Goal: Task Accomplishment & Management: Manage account settings

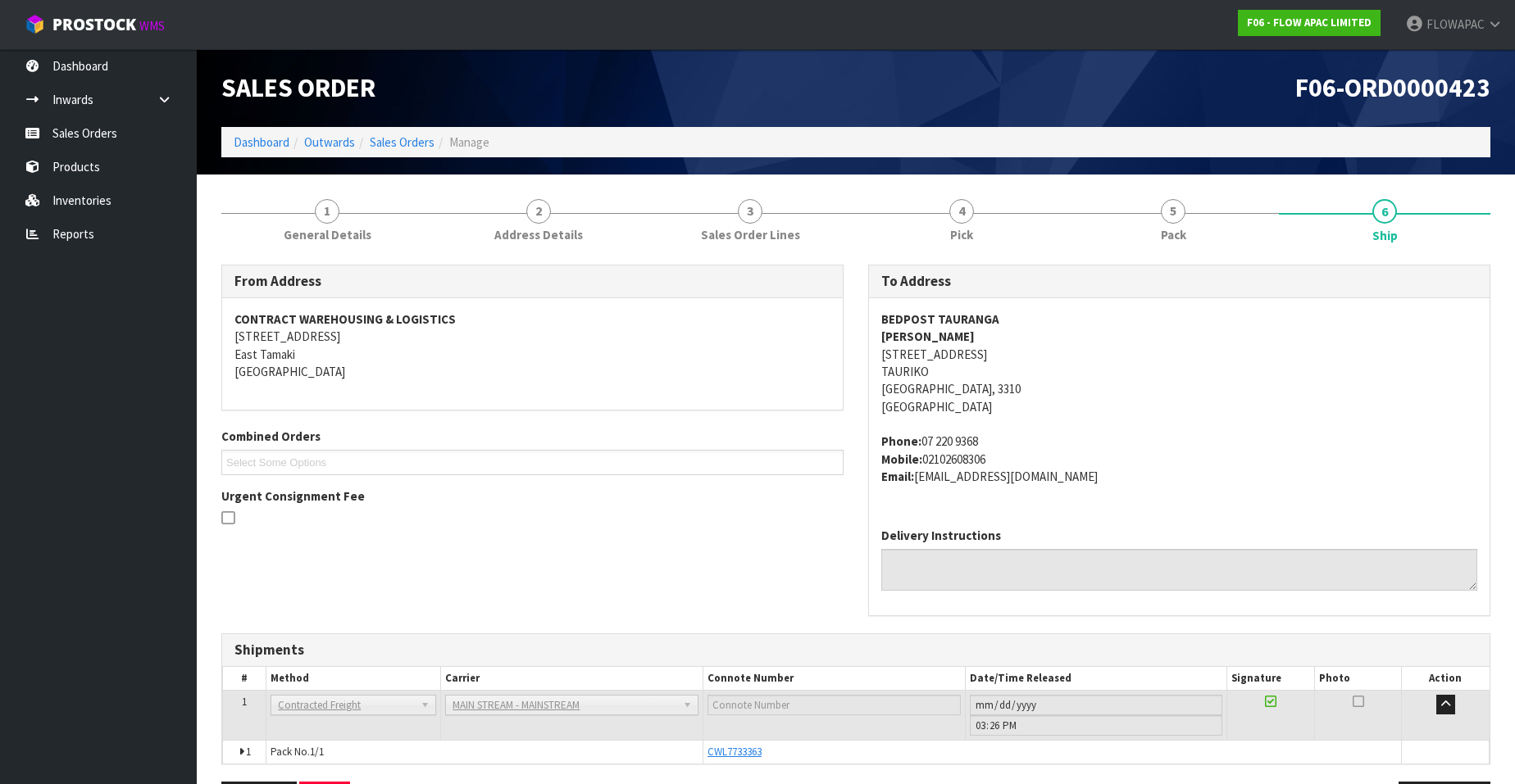
scroll to position [56, 0]
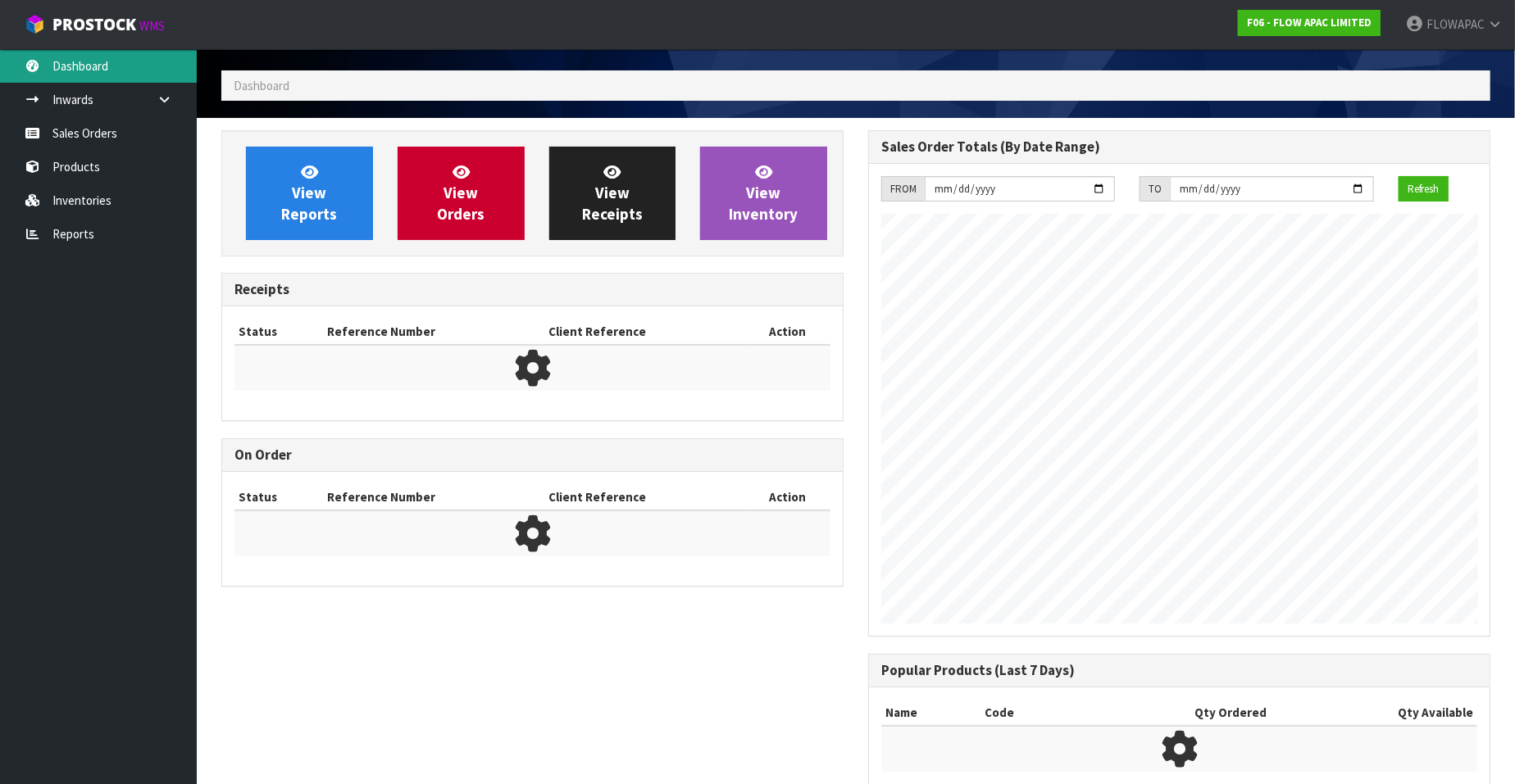
scroll to position [906, 647]
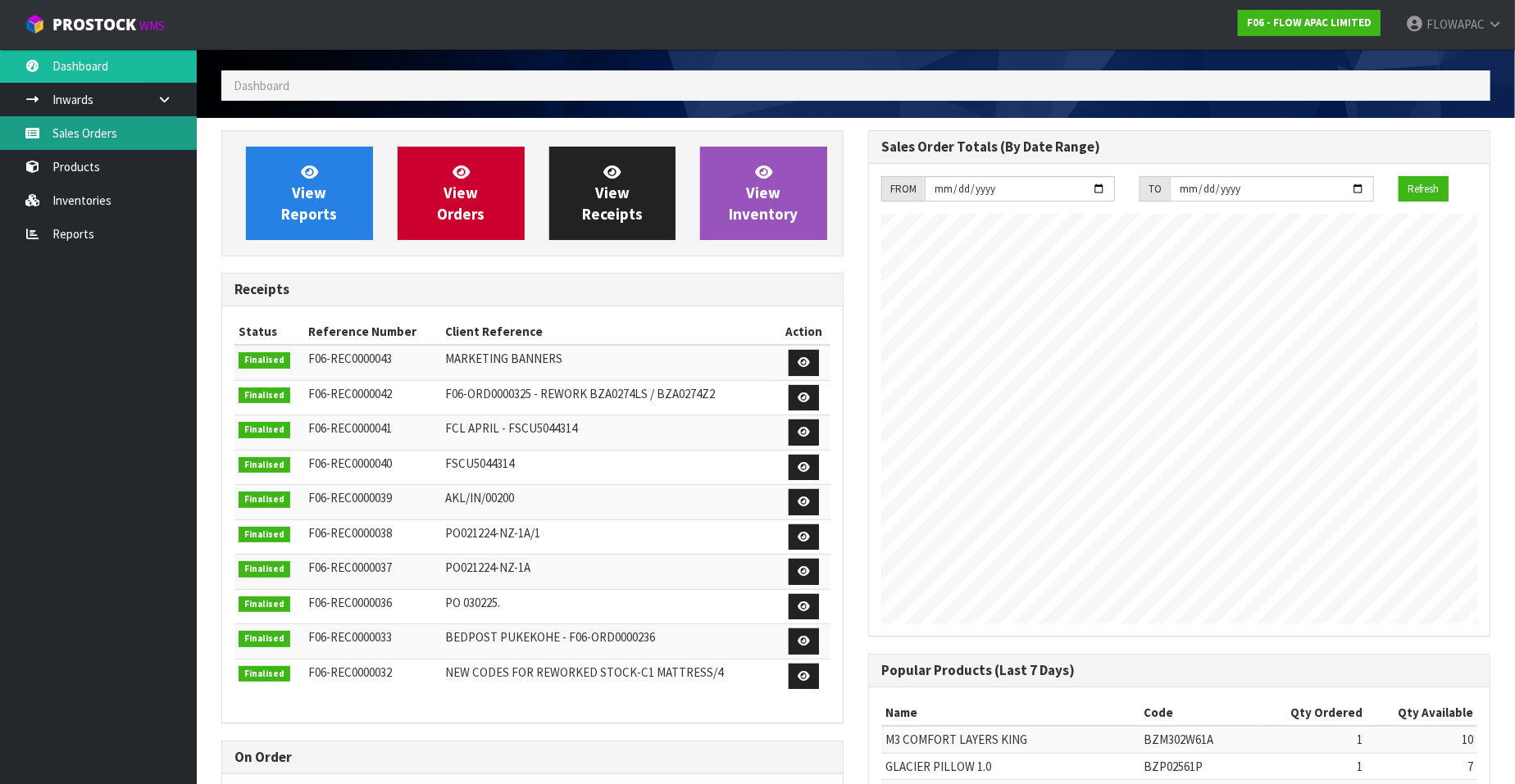
click at [111, 133] on link "Sales Orders" at bounding box center [98, 133] width 197 height 34
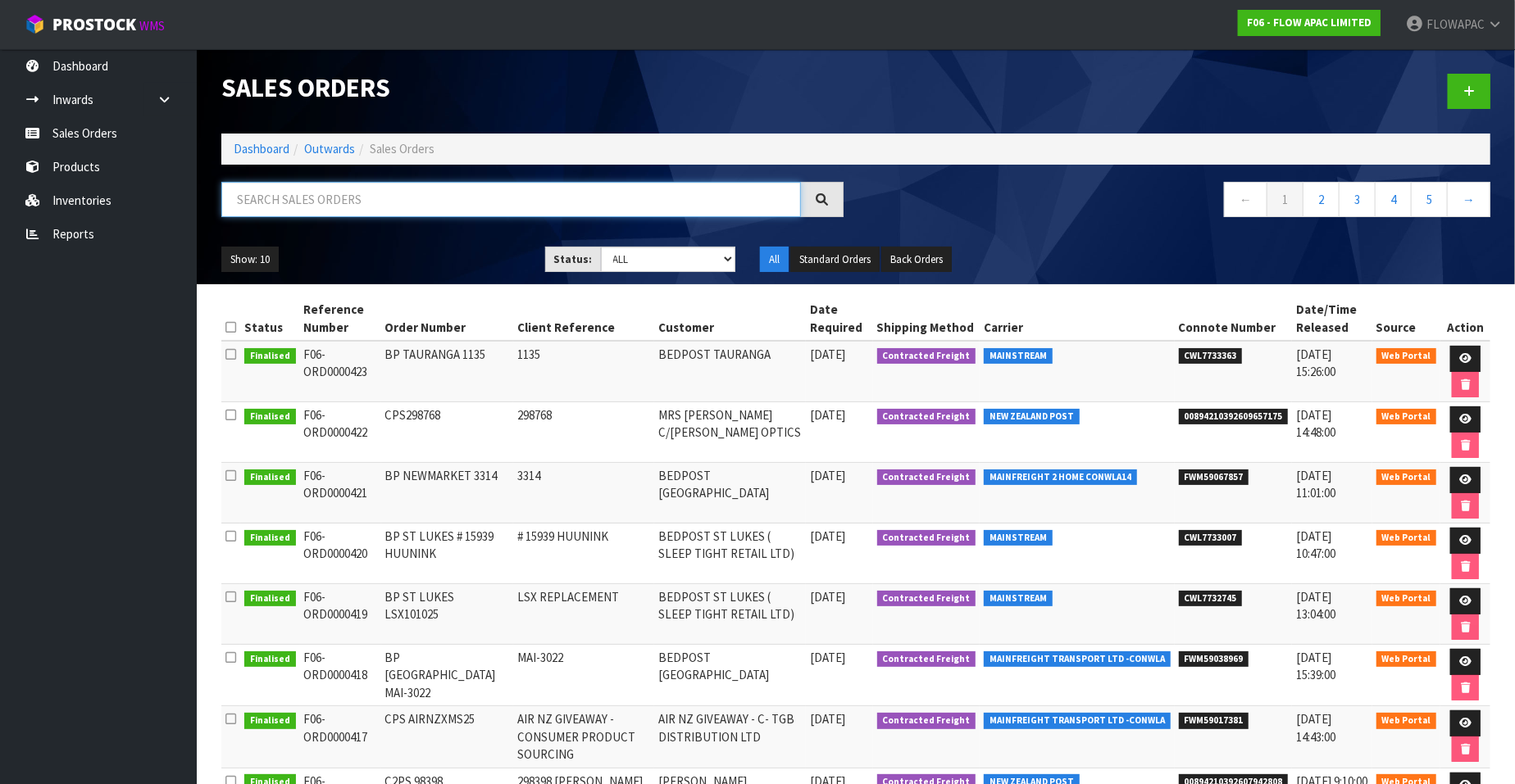
click at [371, 191] on input "text" at bounding box center [511, 200] width 580 height 36
type input "47128"
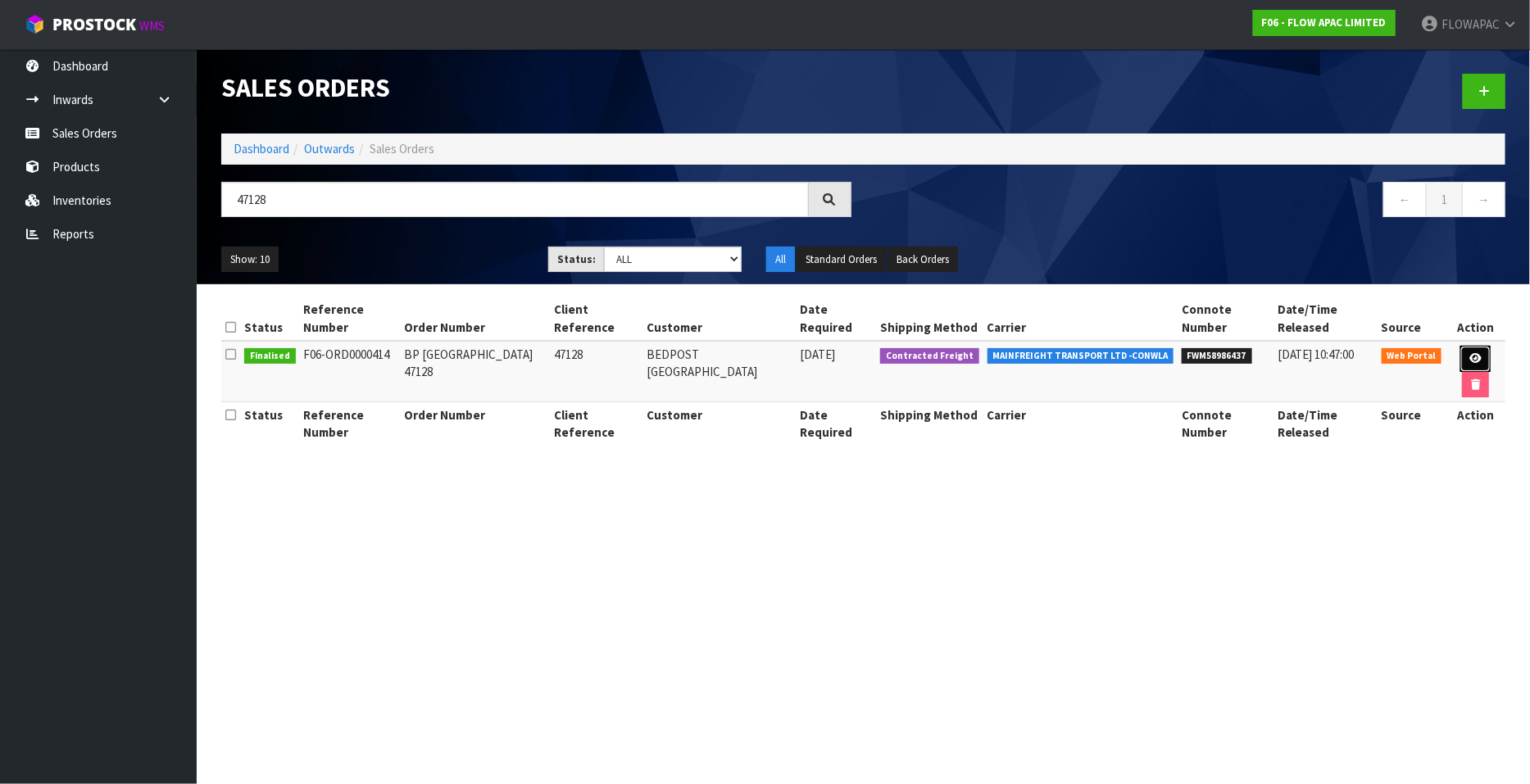
click at [1469, 353] on icon at bounding box center [1475, 358] width 12 height 11
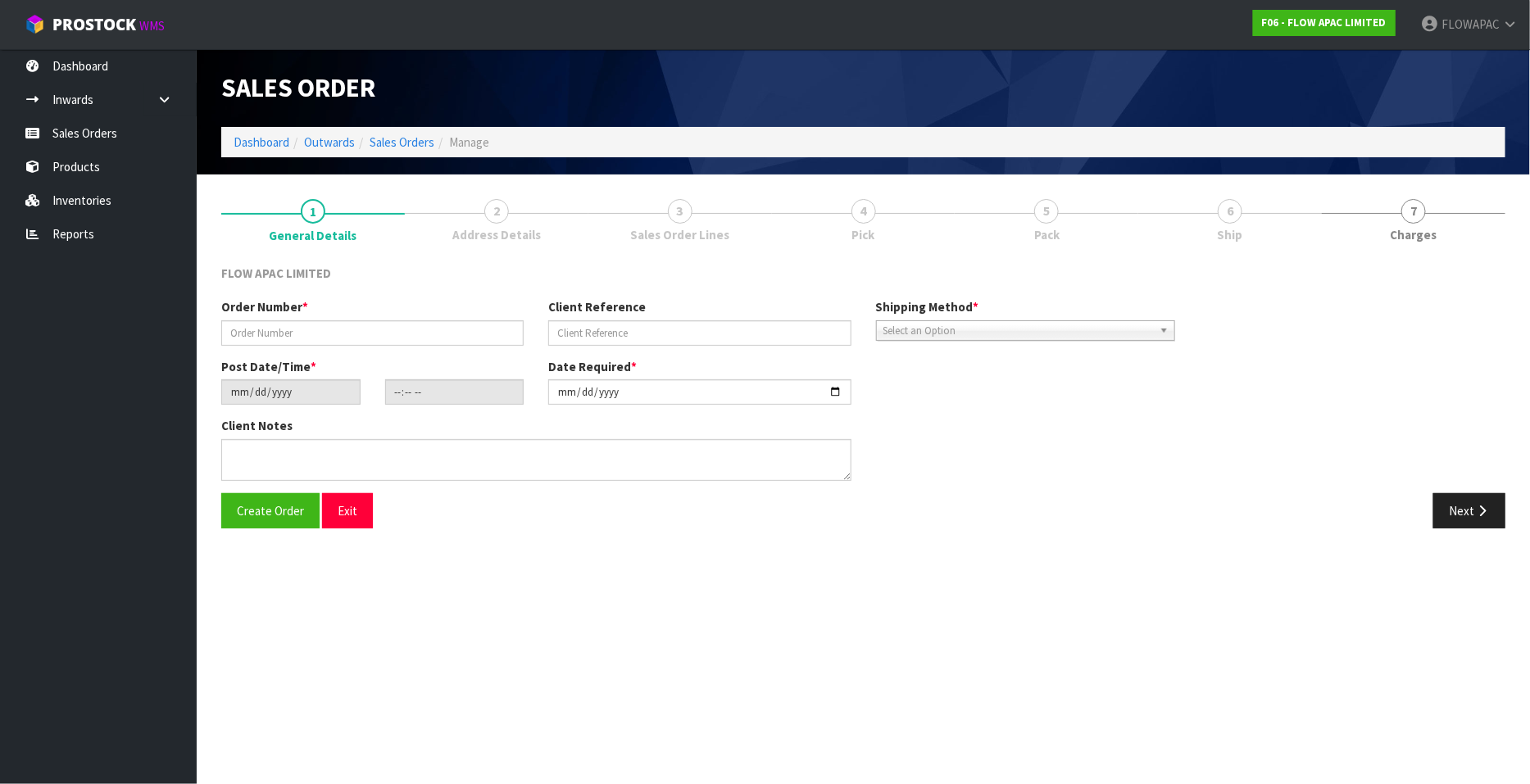
type input "BP [GEOGRAPHIC_DATA] 47128"
type input "47128"
type input "[DATE]"
type input "23:51:00.000"
type input "[DATE]"
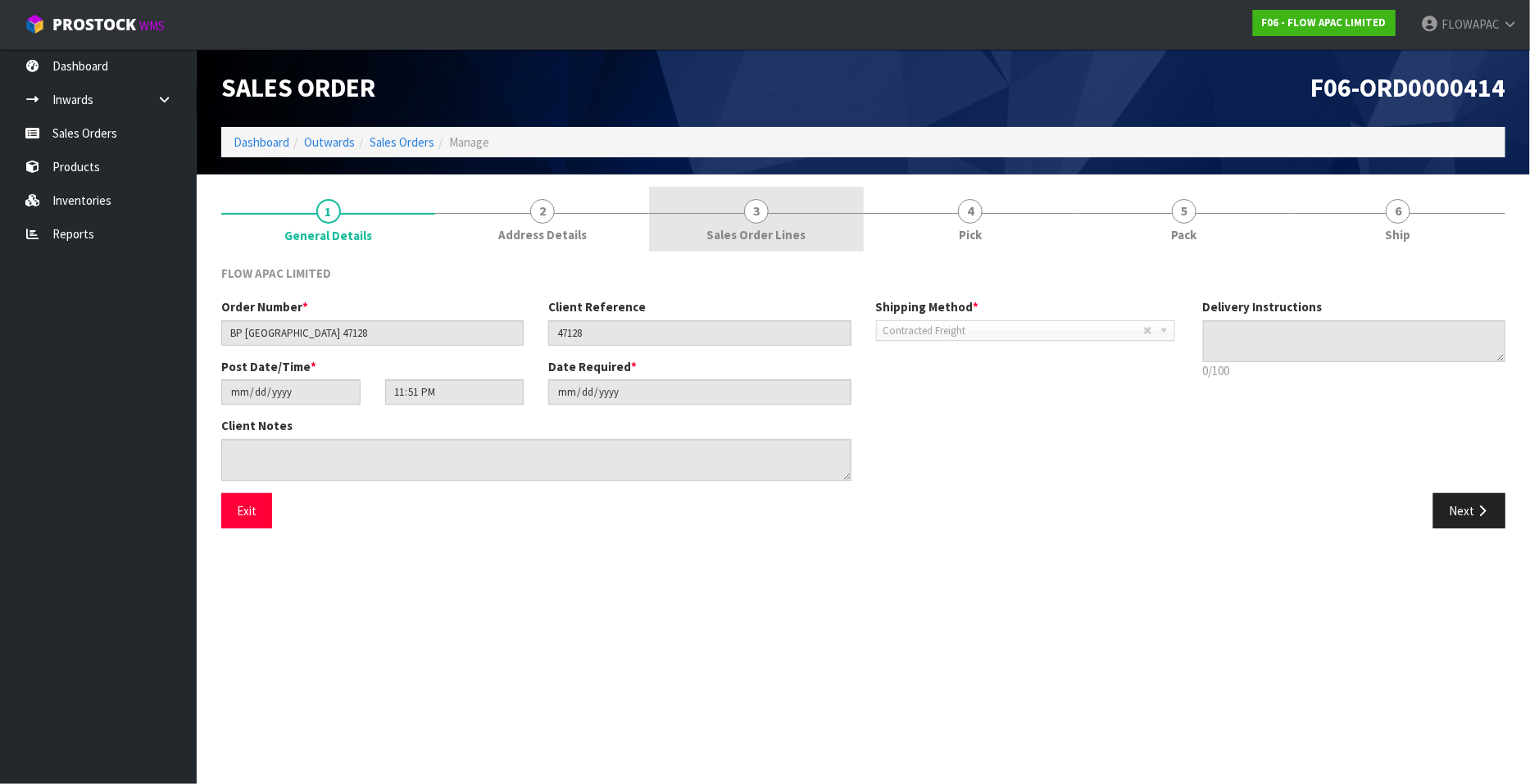
click at [757, 204] on span "3" at bounding box center [757, 211] width 25 height 25
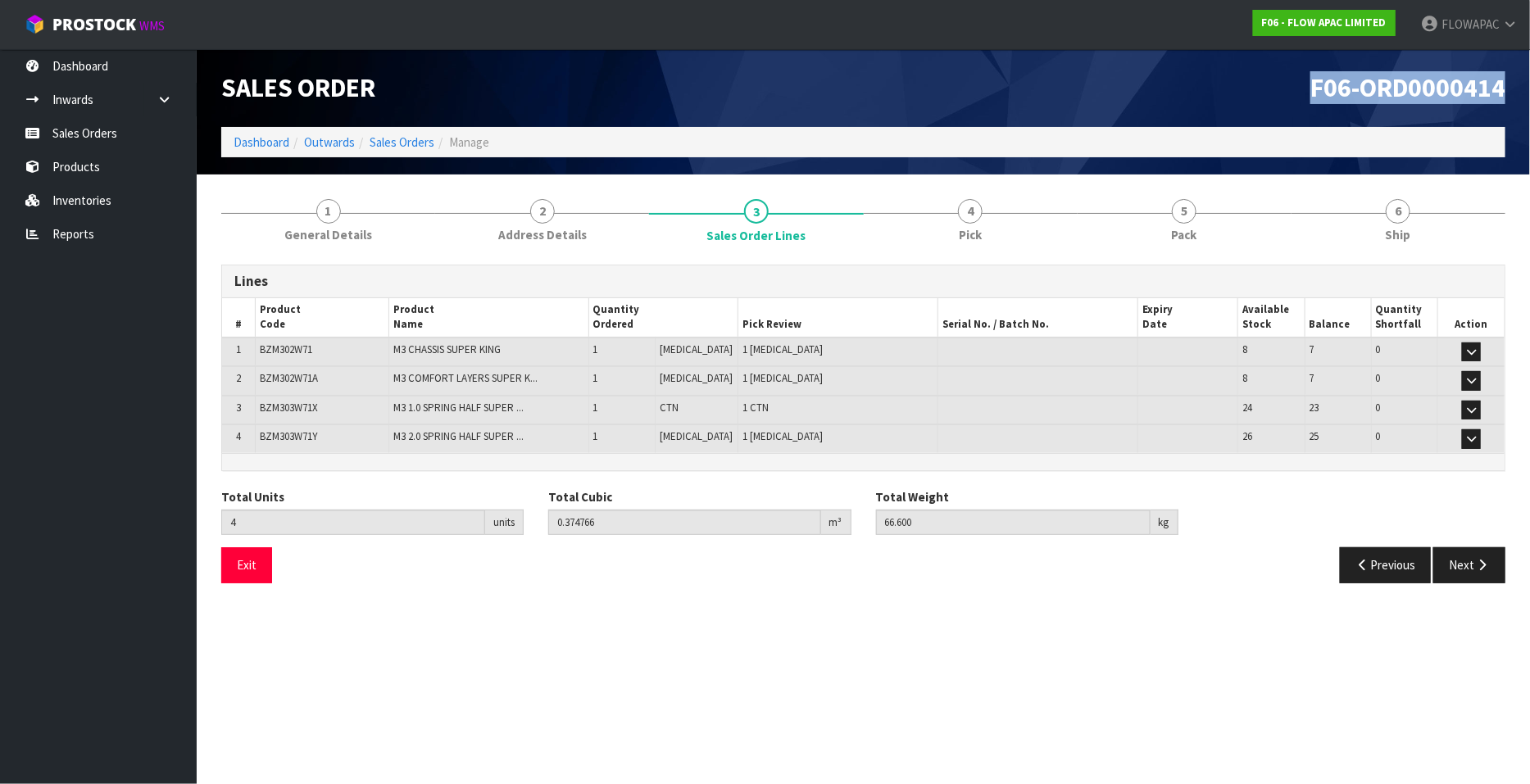
drag, startPoint x: 1508, startPoint y: 94, endPoint x: 1305, endPoint y: 92, distance: 203.0
click at [1305, 92] on div "F06-ORD0000414" at bounding box center [1191, 88] width 655 height 78
copy span "F06-ORD0000414"
click at [129, 145] on link "Sales Orders" at bounding box center [98, 133] width 196 height 34
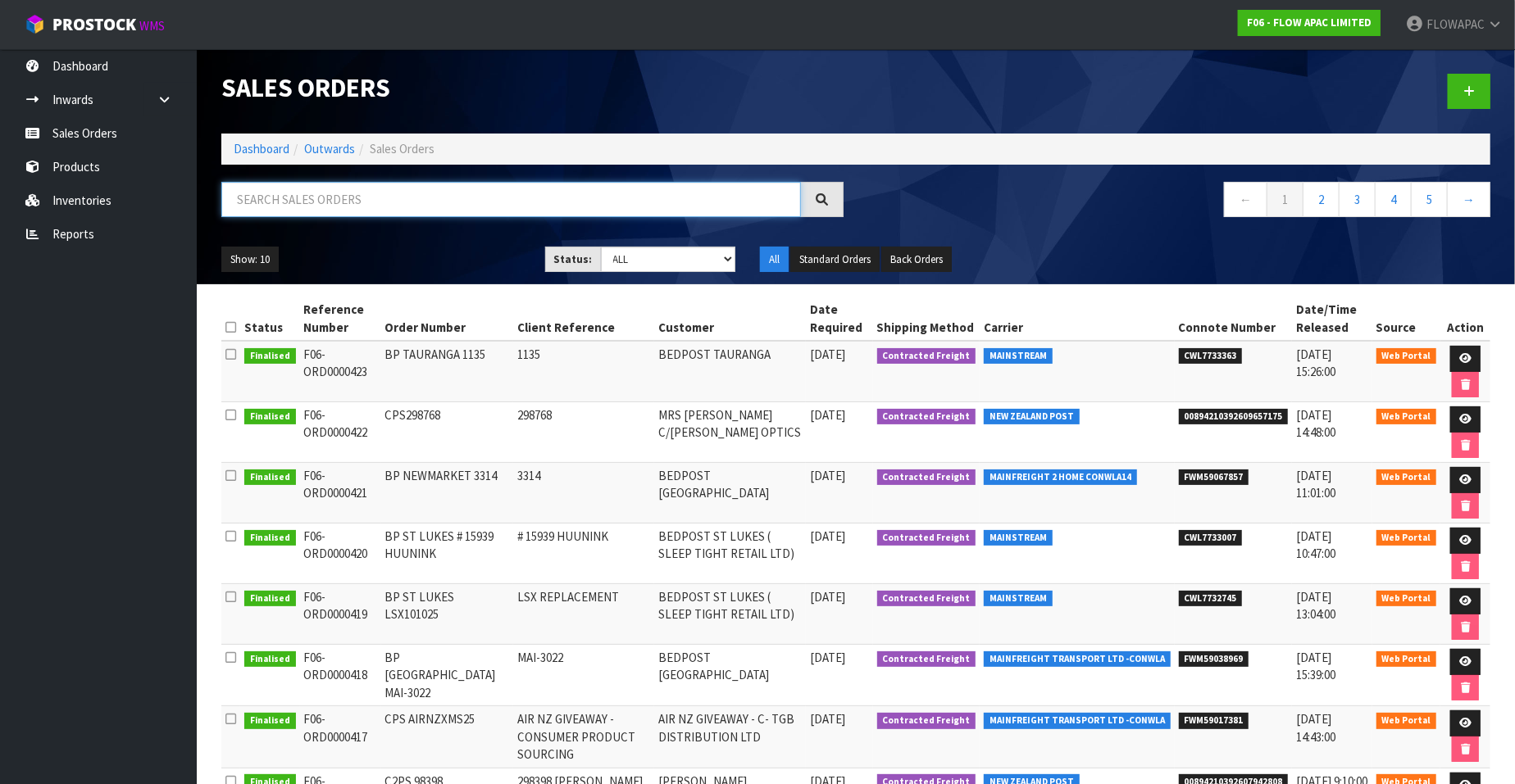
click at [376, 206] on input "text" at bounding box center [511, 200] width 580 height 36
type input "34416"
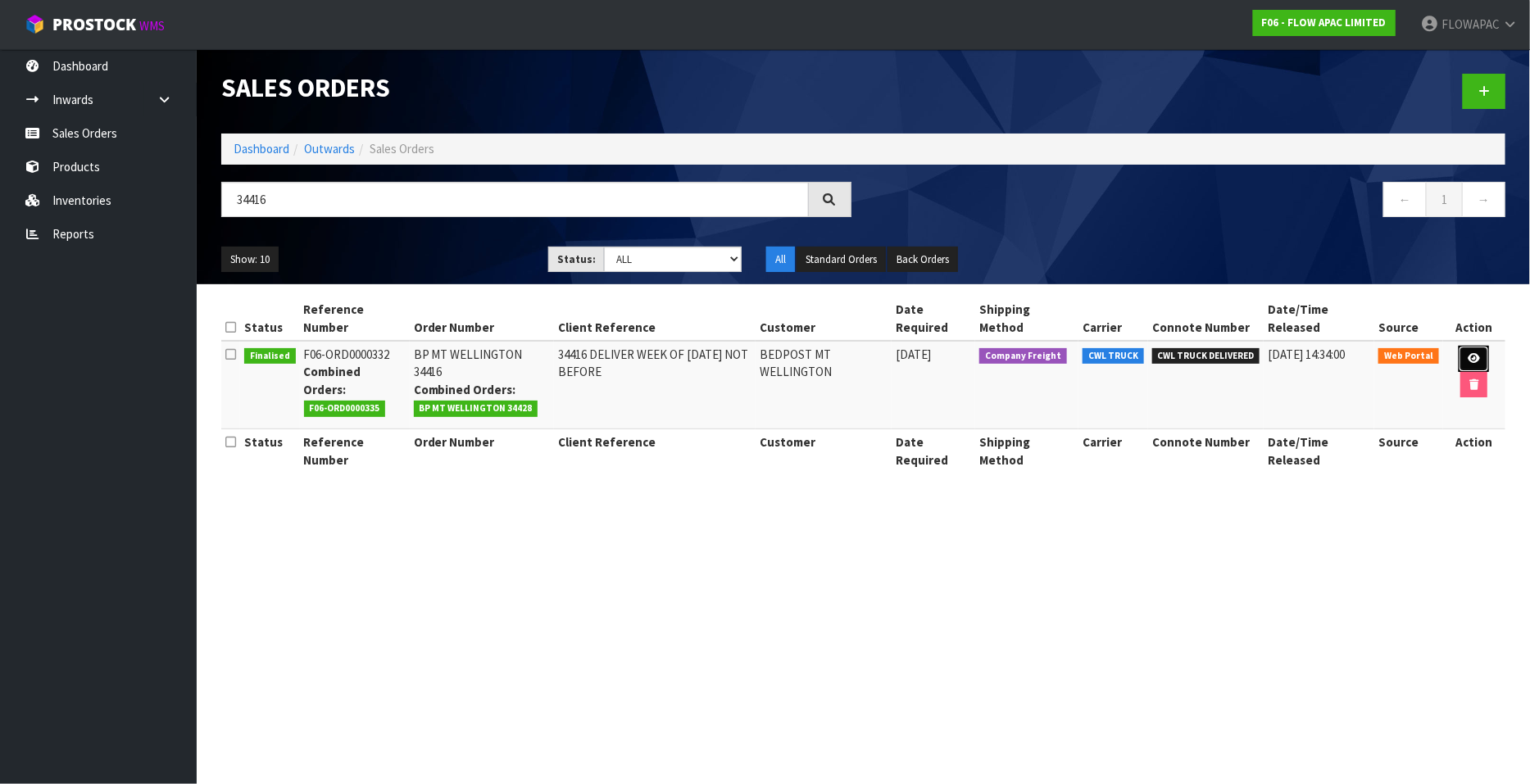
click at [1475, 358] on icon at bounding box center [1474, 358] width 12 height 11
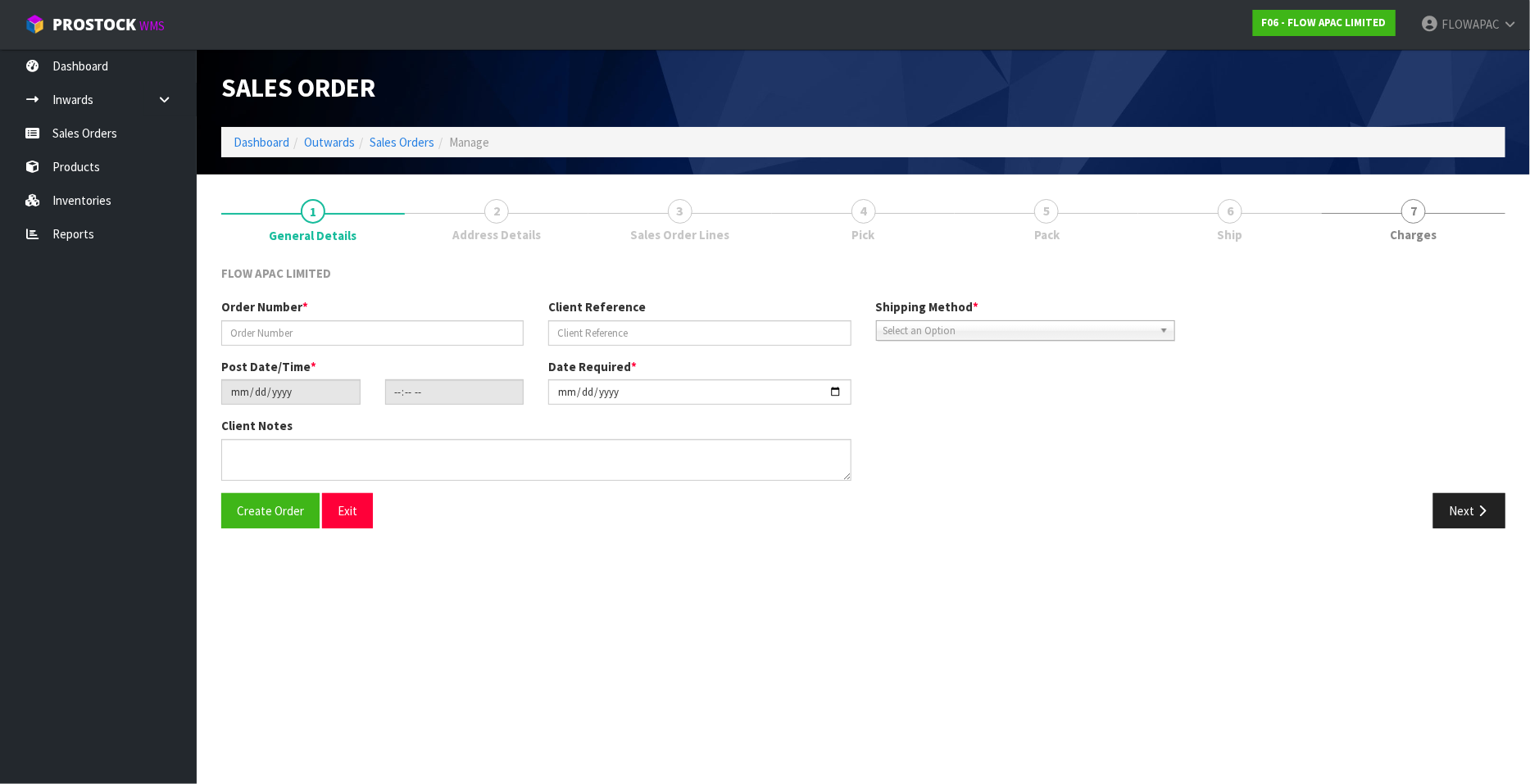
type input "BP MT WELLINGTON 34416"
type input "34416 DELIVER WEEK OF [DATE] NOT BEFORE"
type input "2025-05-13"
type input "23:59:00.000"
type input "2025-05-19"
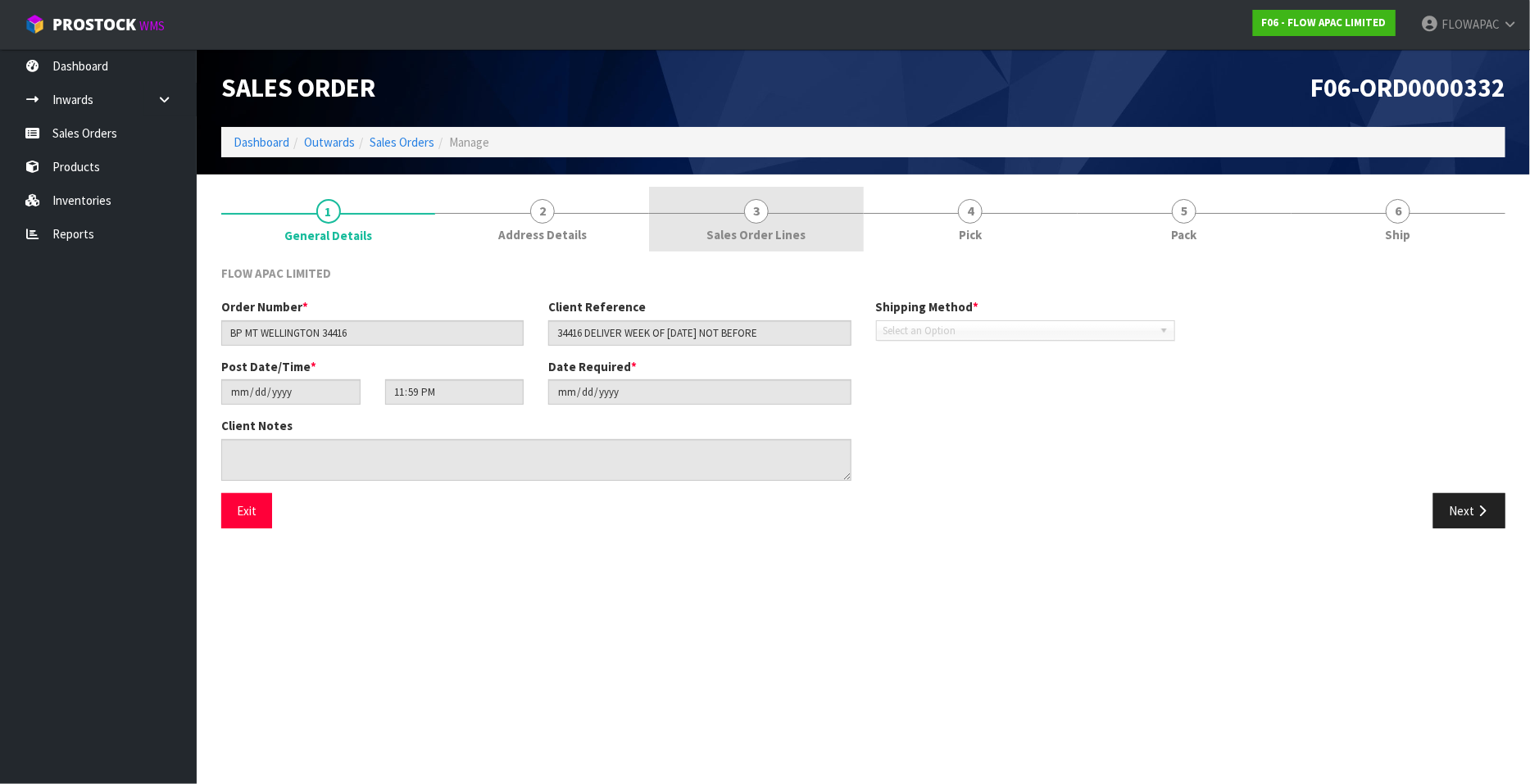
click at [761, 206] on span "3" at bounding box center [757, 211] width 25 height 25
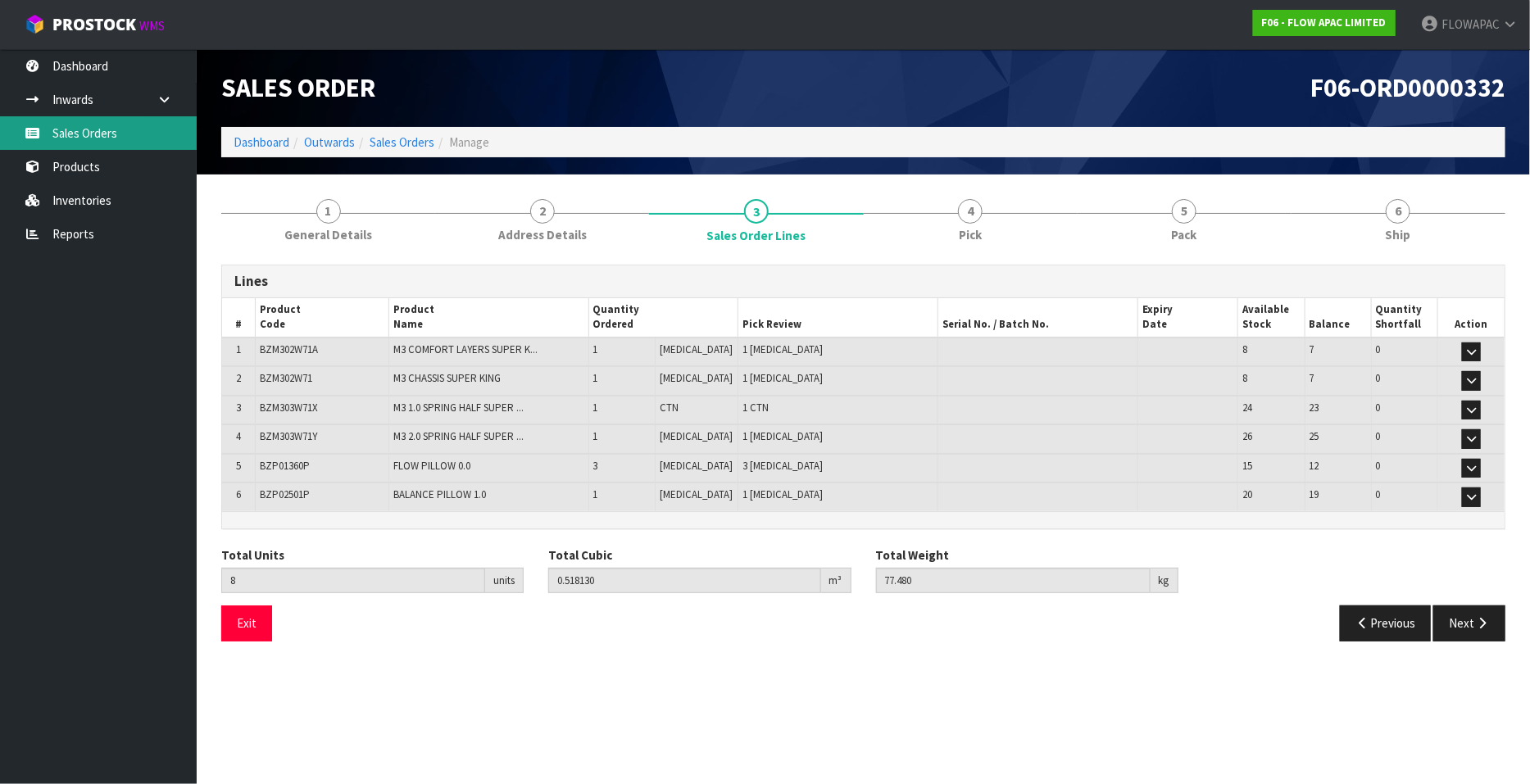
click at [114, 143] on link "Sales Orders" at bounding box center [98, 133] width 196 height 34
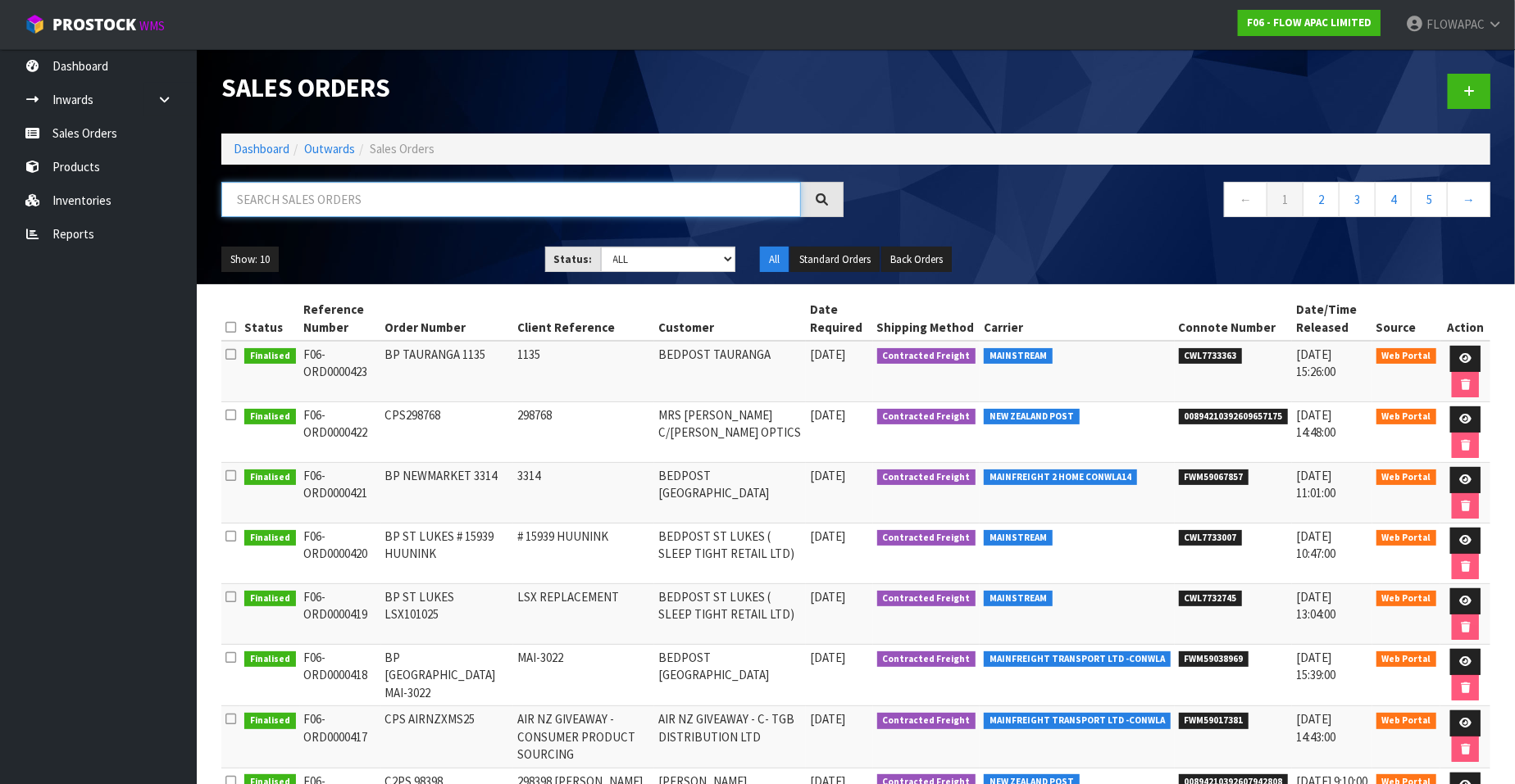
click at [353, 208] on input "text" at bounding box center [511, 200] width 580 height 36
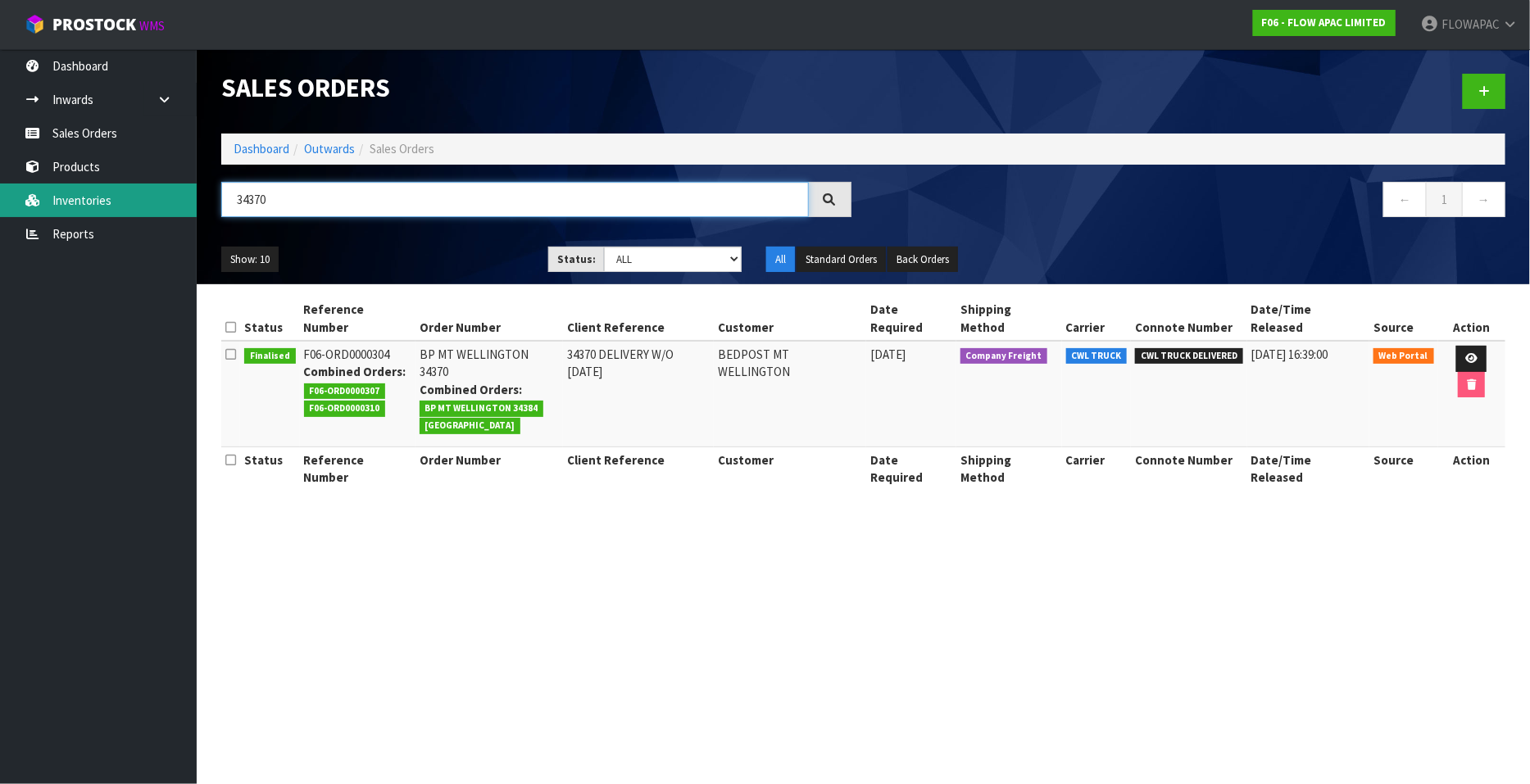
drag, startPoint x: 303, startPoint y: 205, endPoint x: 110, endPoint y: 202, distance: 193.0
click at [110, 202] on body "Toggle navigation ProStock WMS F06 - FLOW APAC LIMITED FLOWAPAC Logout Dashboar…" at bounding box center [765, 392] width 1530 height 784
type input "3"
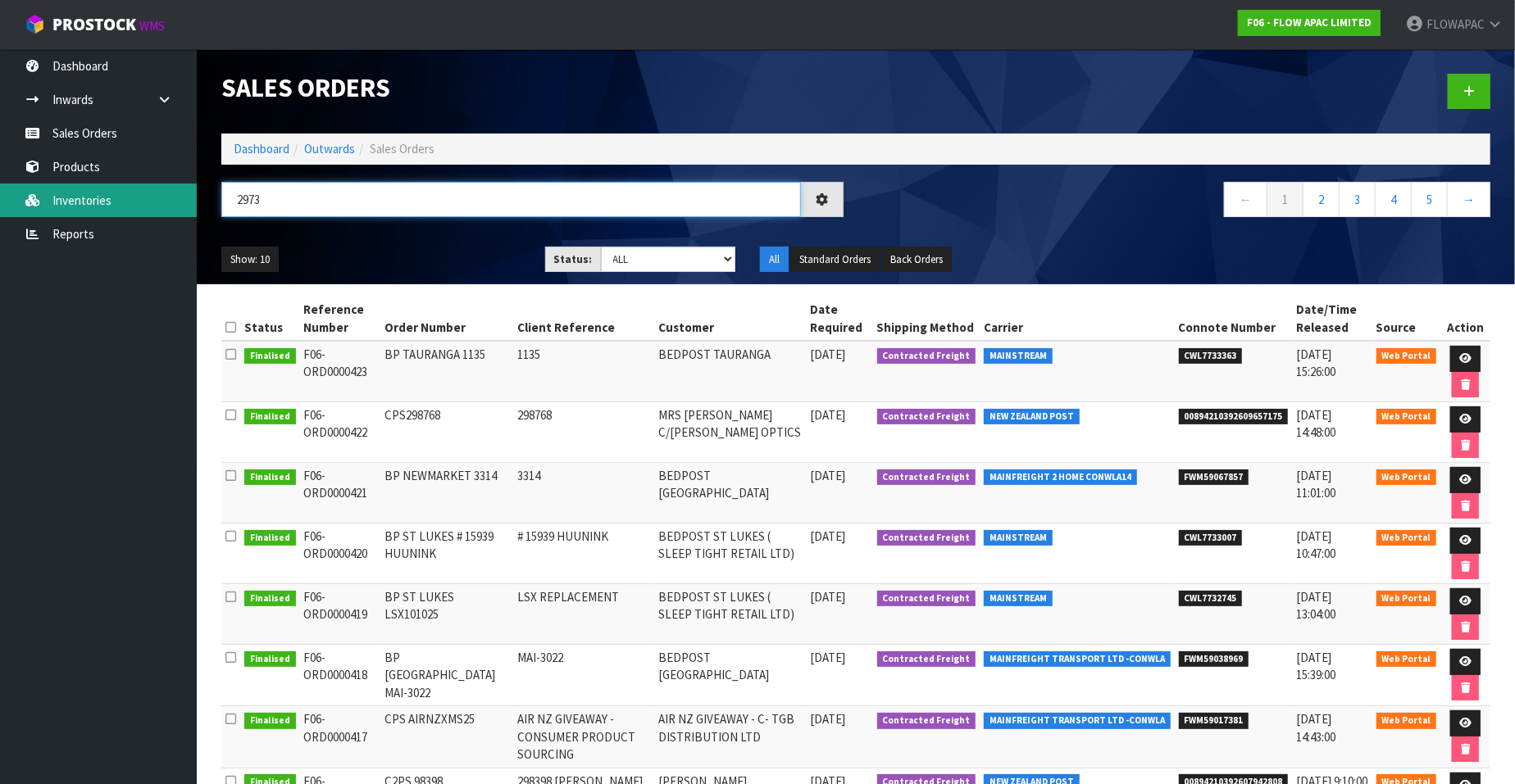
type input "2973"
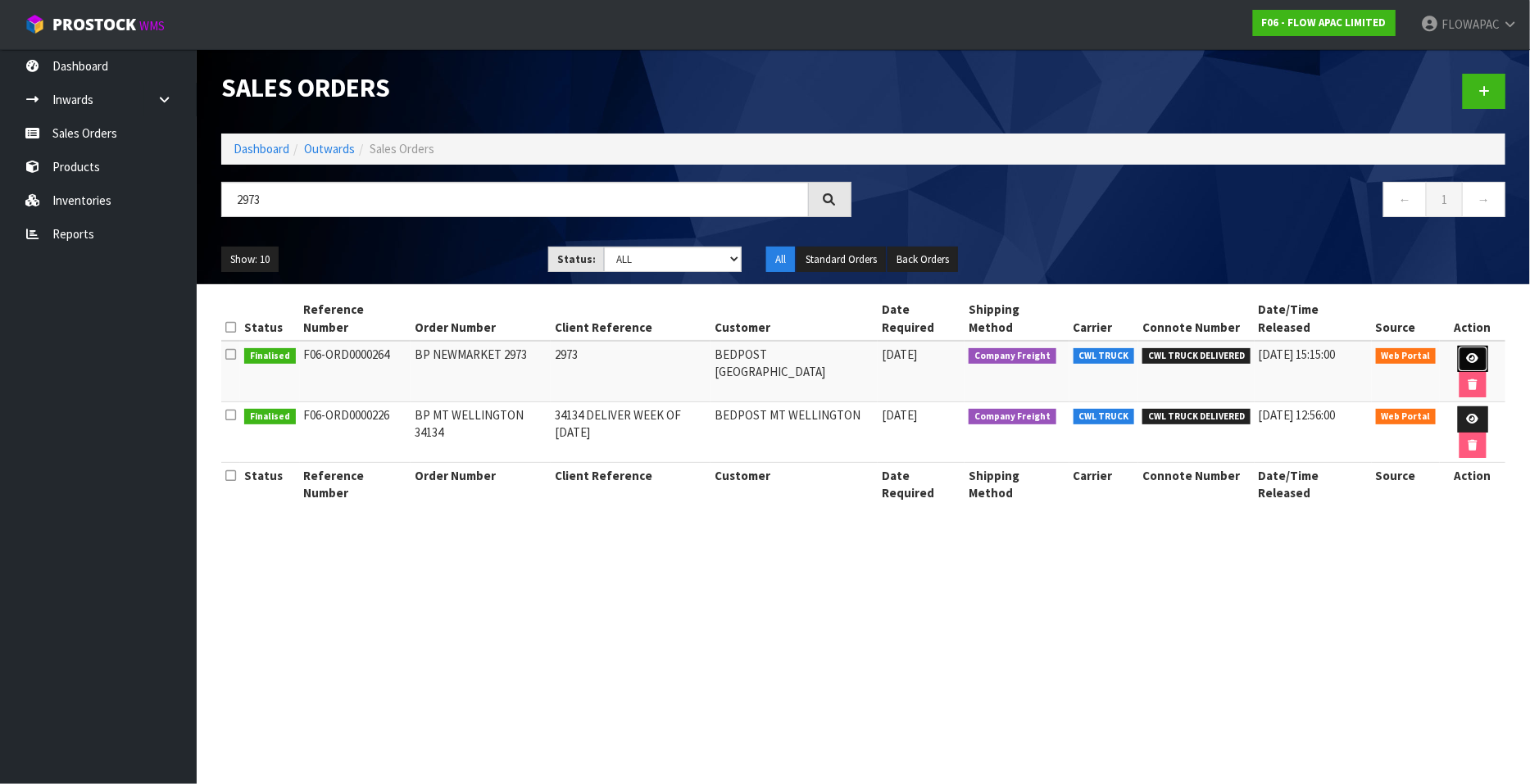
click at [1475, 358] on icon at bounding box center [1473, 358] width 12 height 11
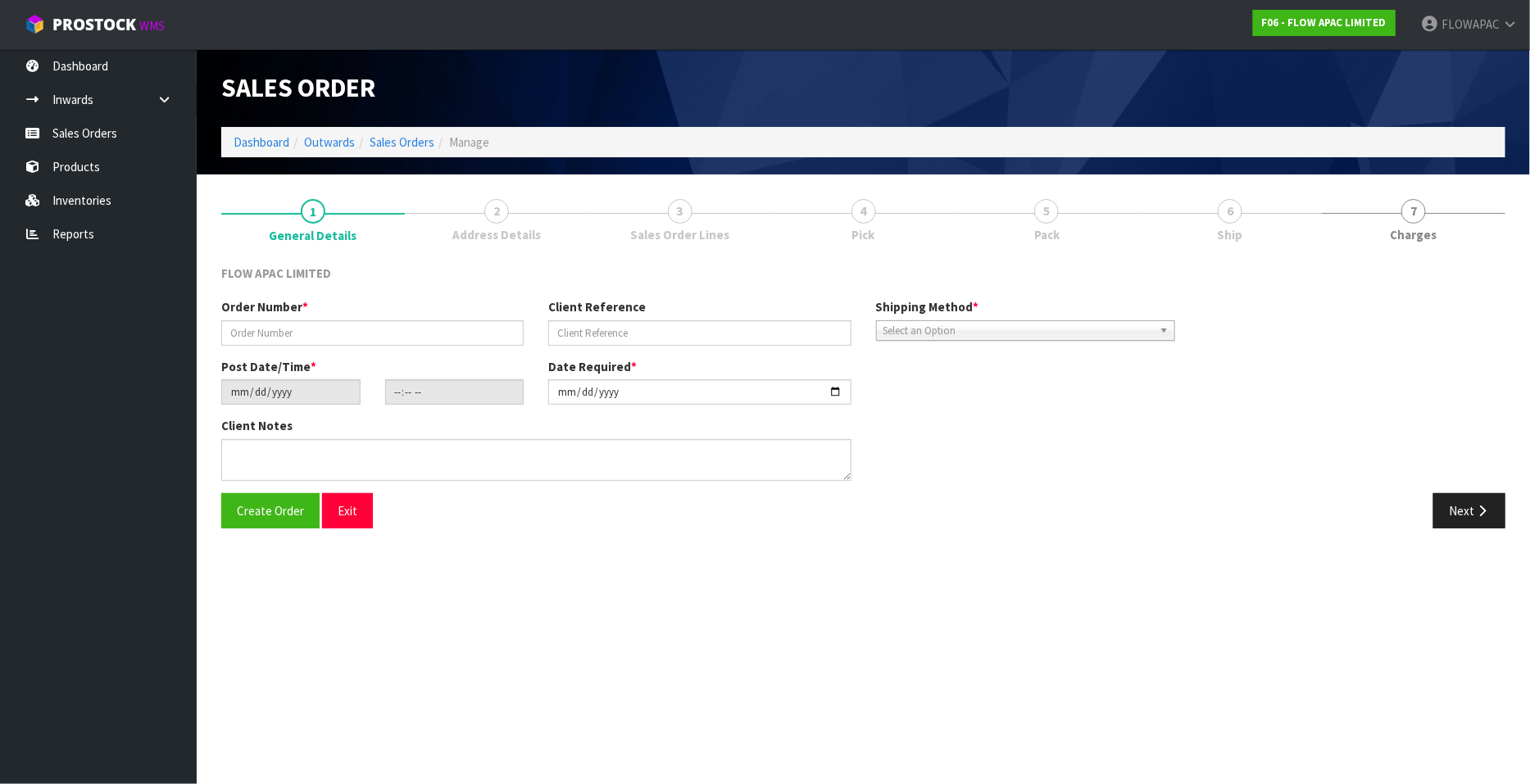
type input "BP NEWMARKET 2973"
type input "2973"
type input "2025-02-25"
type input "19:47:00.000"
type input "2025-03-25"
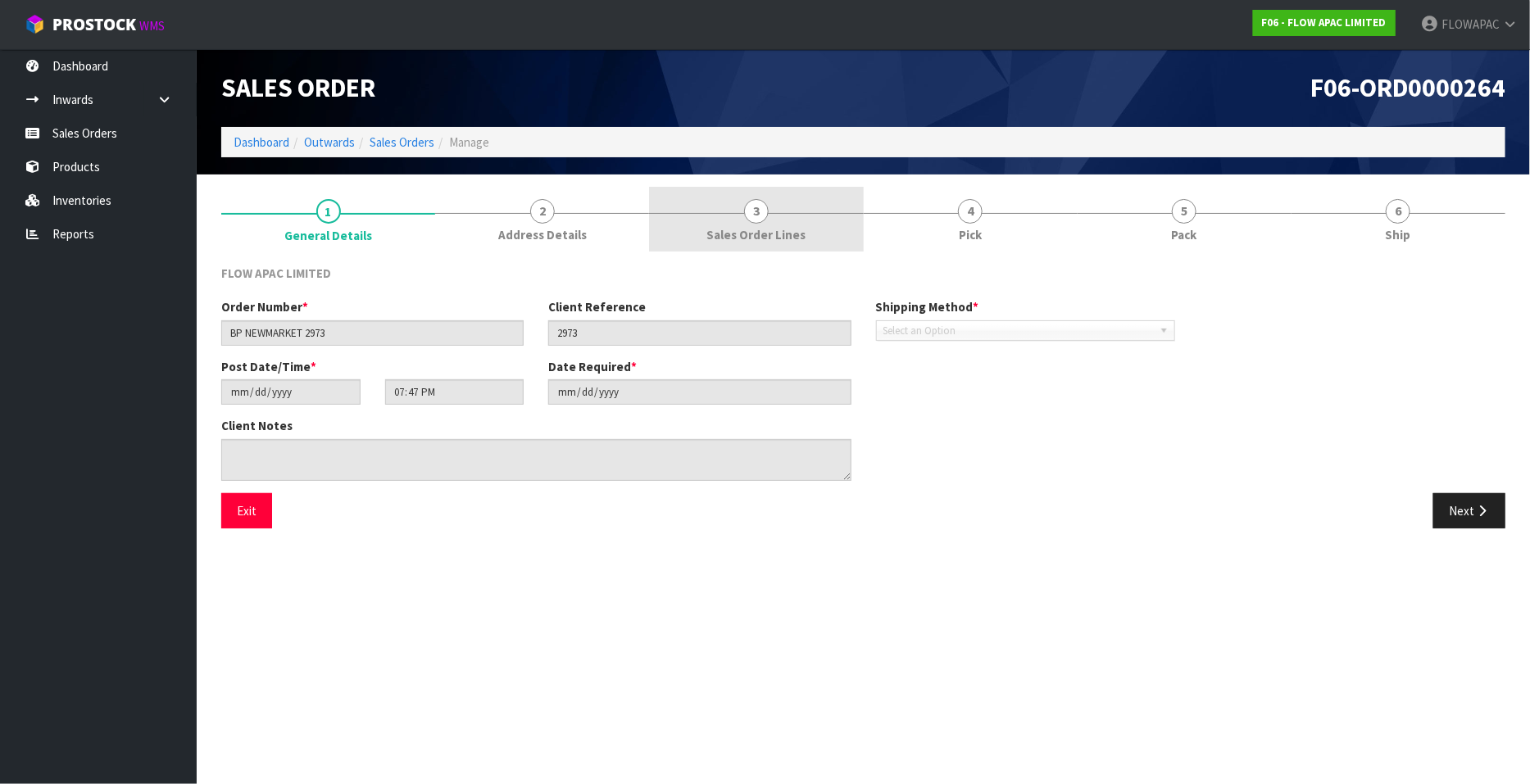
click at [748, 210] on span "3" at bounding box center [757, 211] width 25 height 25
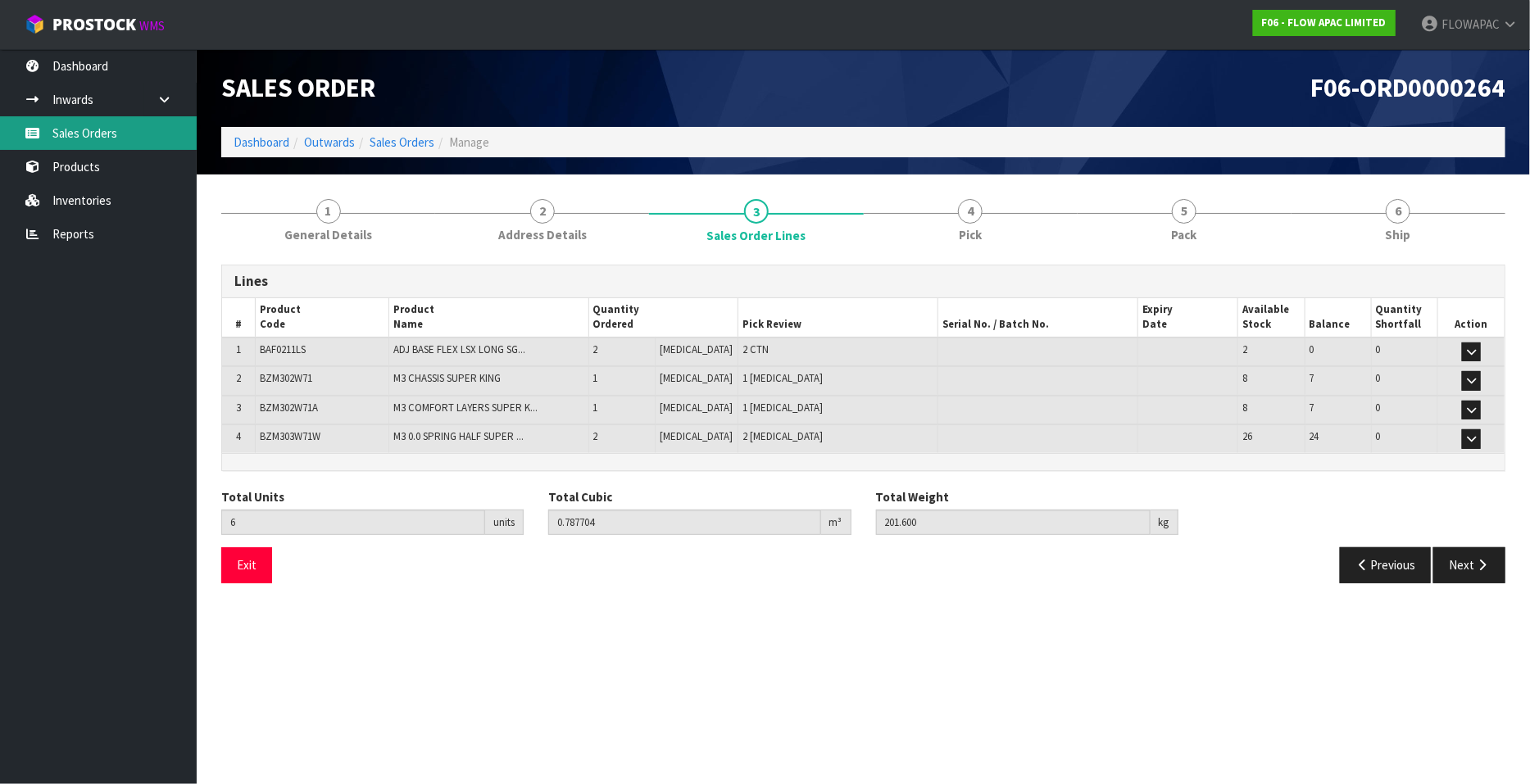
click at [108, 138] on link "Sales Orders" at bounding box center [98, 133] width 196 height 34
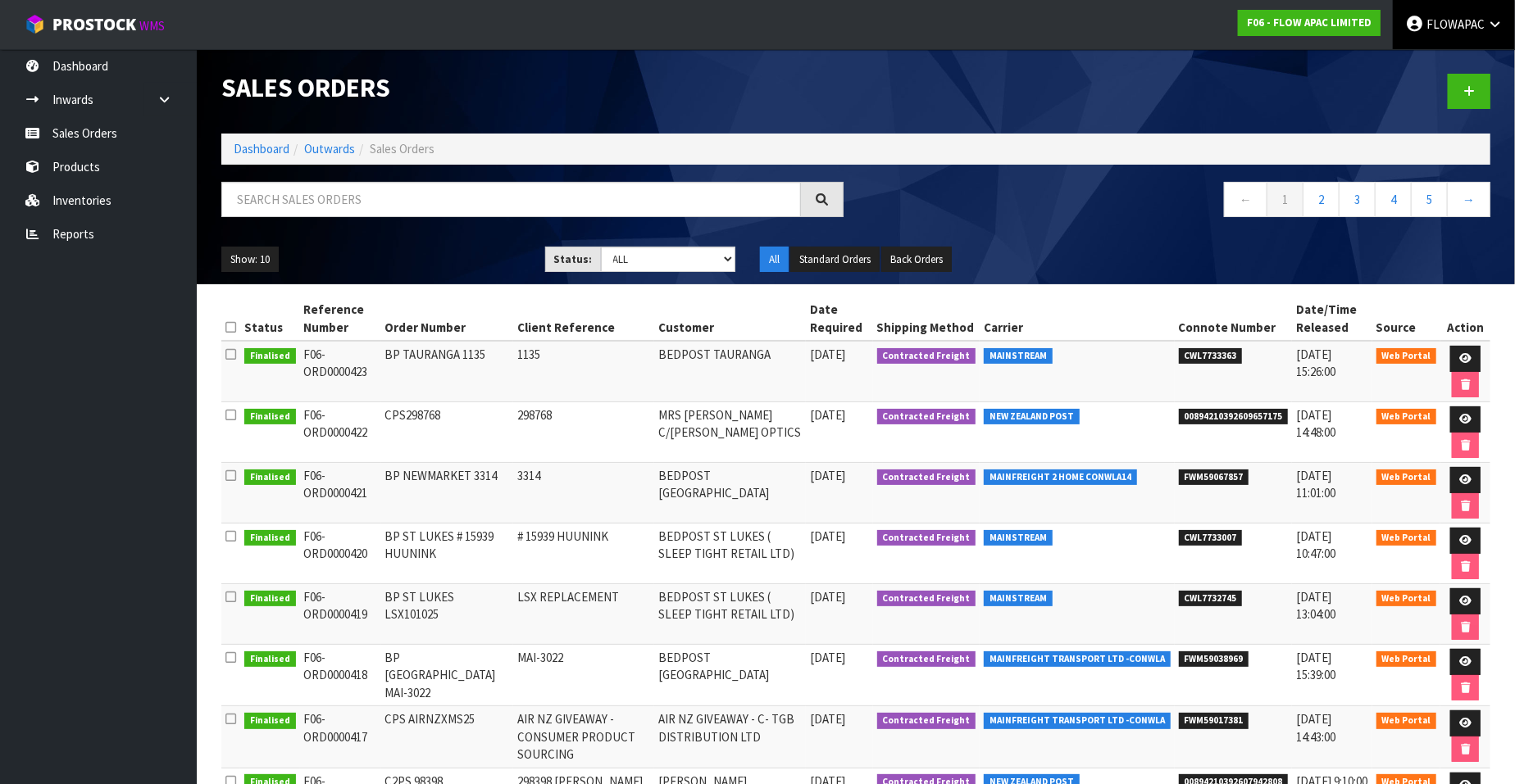
click at [1464, 22] on span "FLOWAPAC" at bounding box center [1456, 24] width 58 height 16
click at [1446, 70] on link "Logout" at bounding box center [1449, 65] width 129 height 22
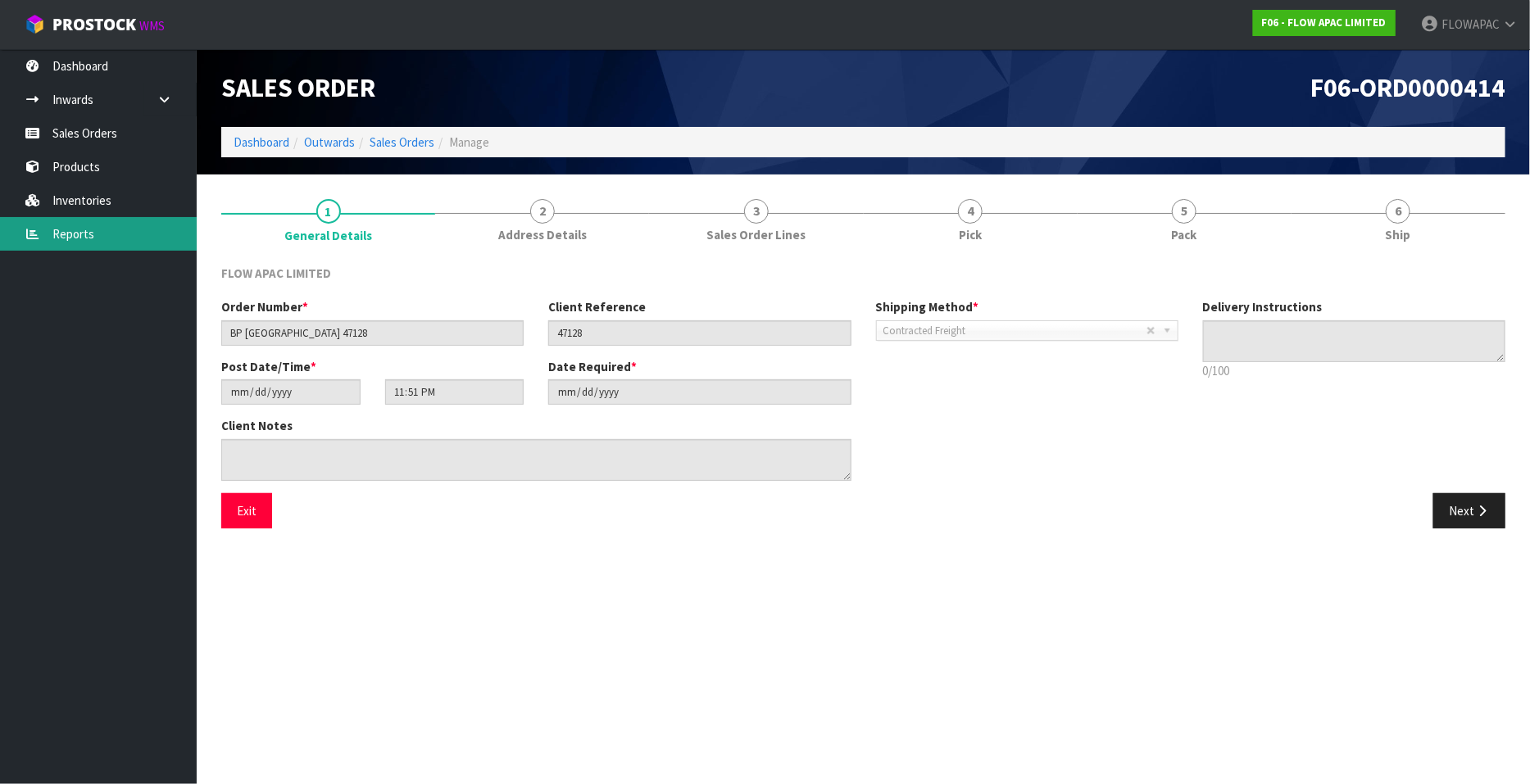
click at [86, 230] on link "Reports" at bounding box center [98, 234] width 196 height 34
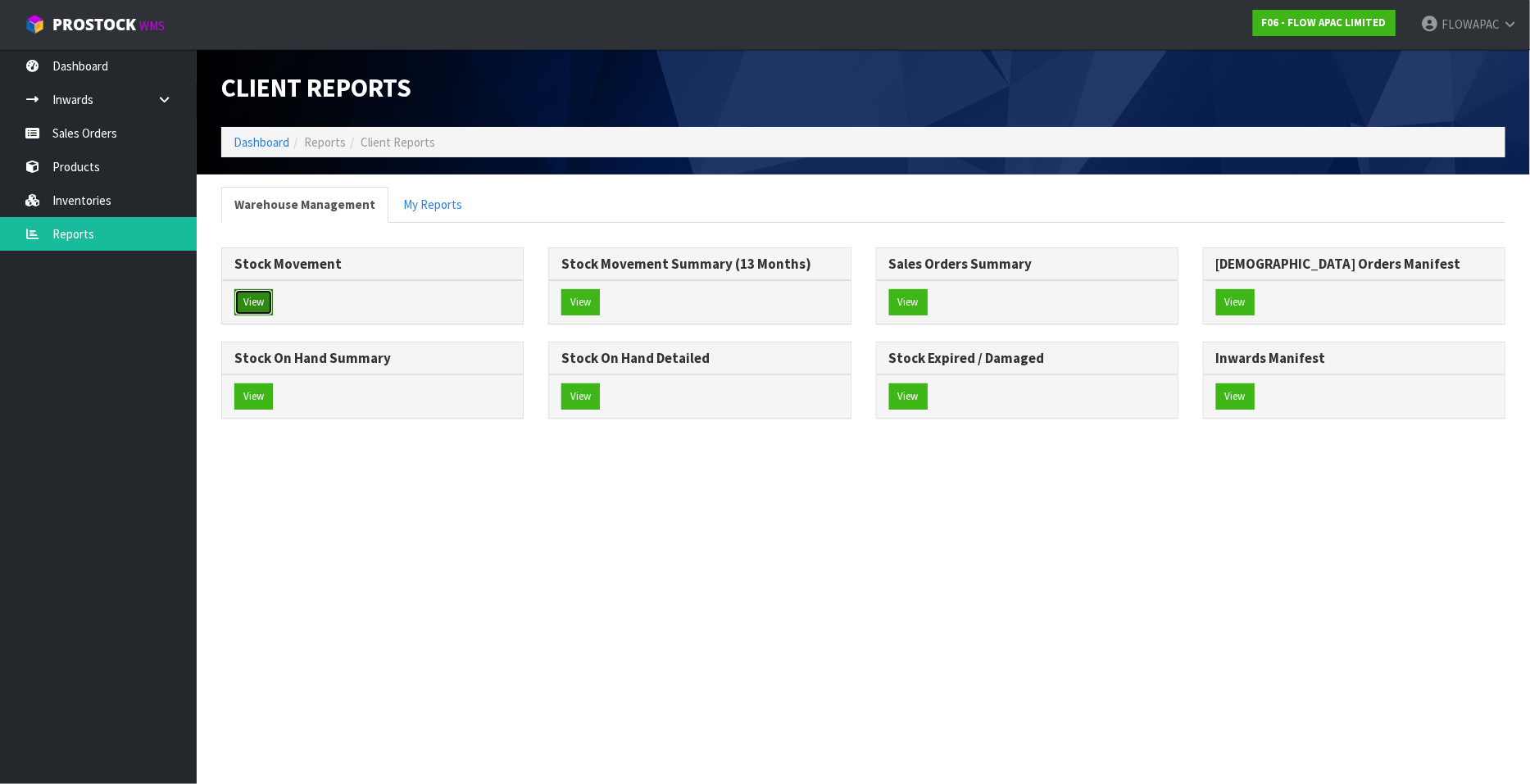
click at [264, 298] on button "View" at bounding box center [254, 302] width 38 height 27
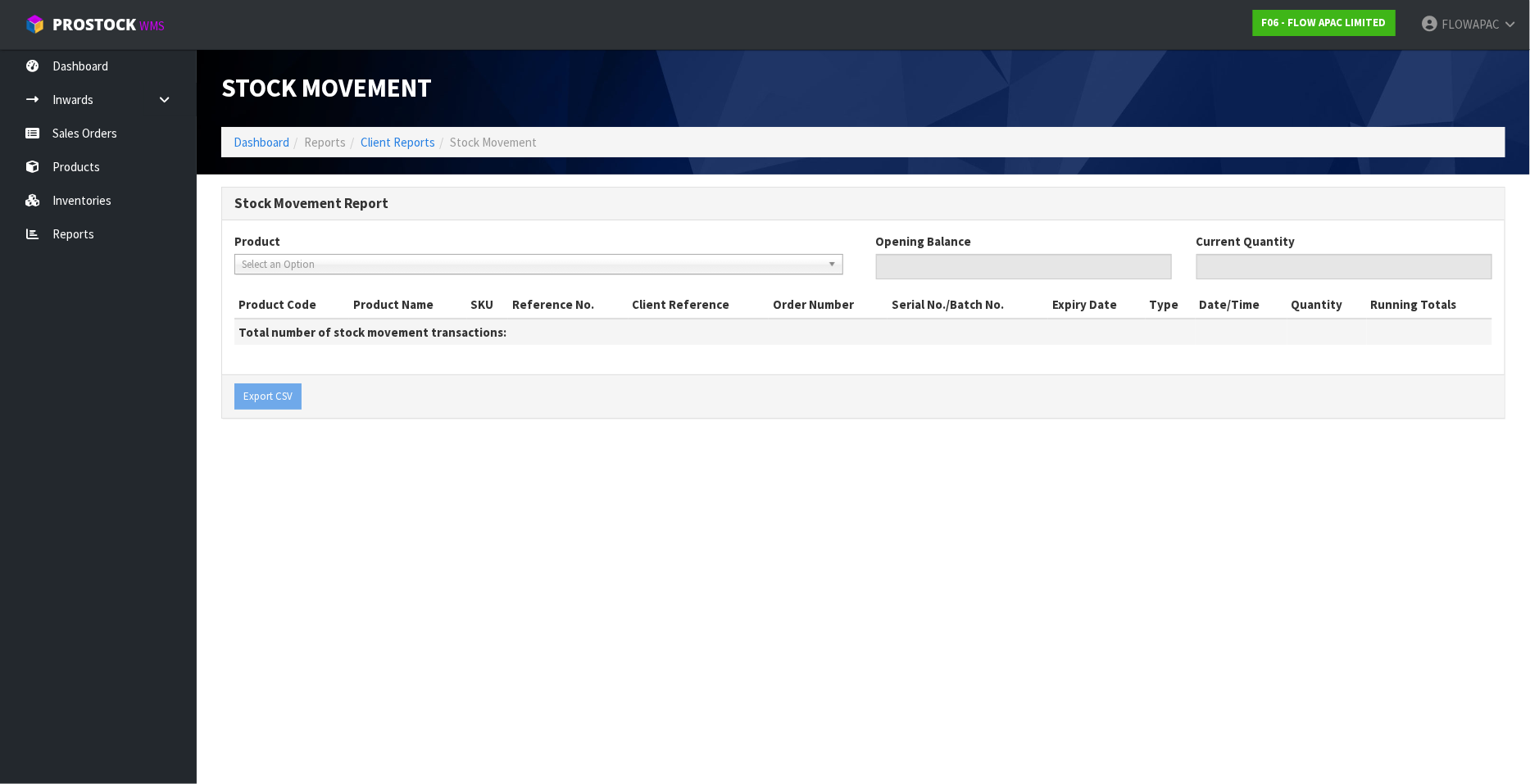
click at [312, 263] on span "Select an Option" at bounding box center [531, 265] width 579 height 20
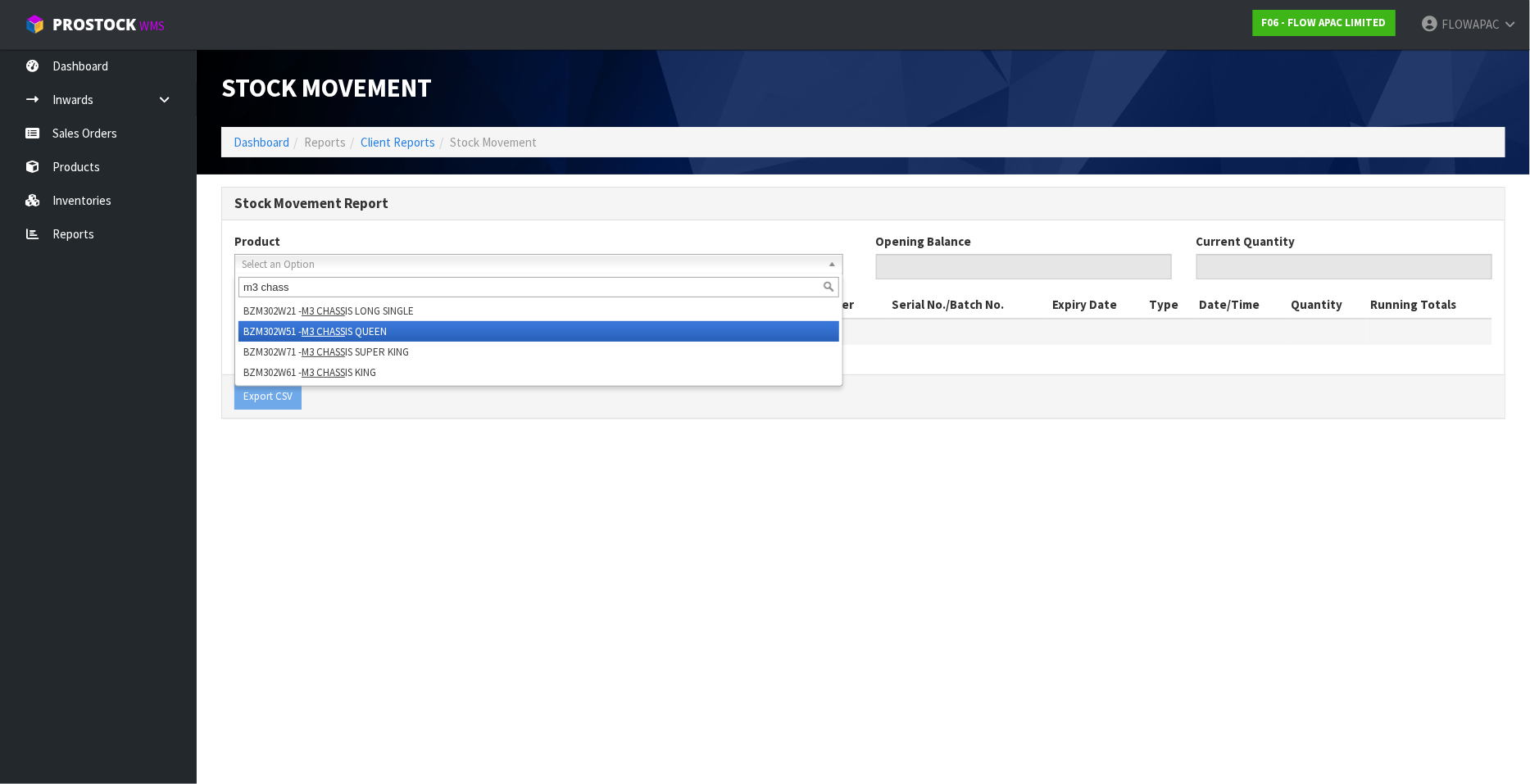
type input "m3 chass"
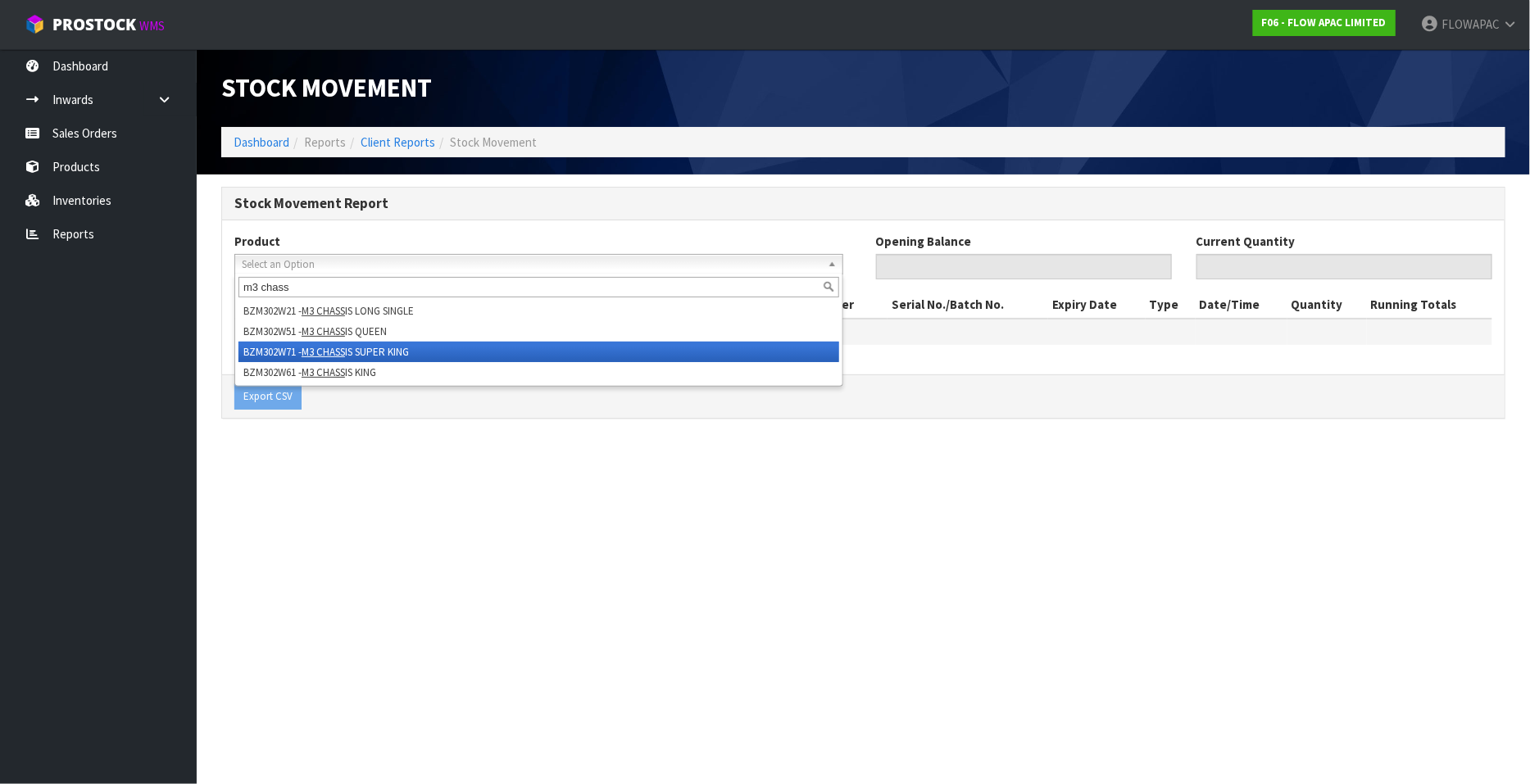
click at [400, 346] on li "BZM302W71 - M3 CHASS IS SUPER KING" at bounding box center [539, 351] width 601 height 21
type input "0"
type input "7"
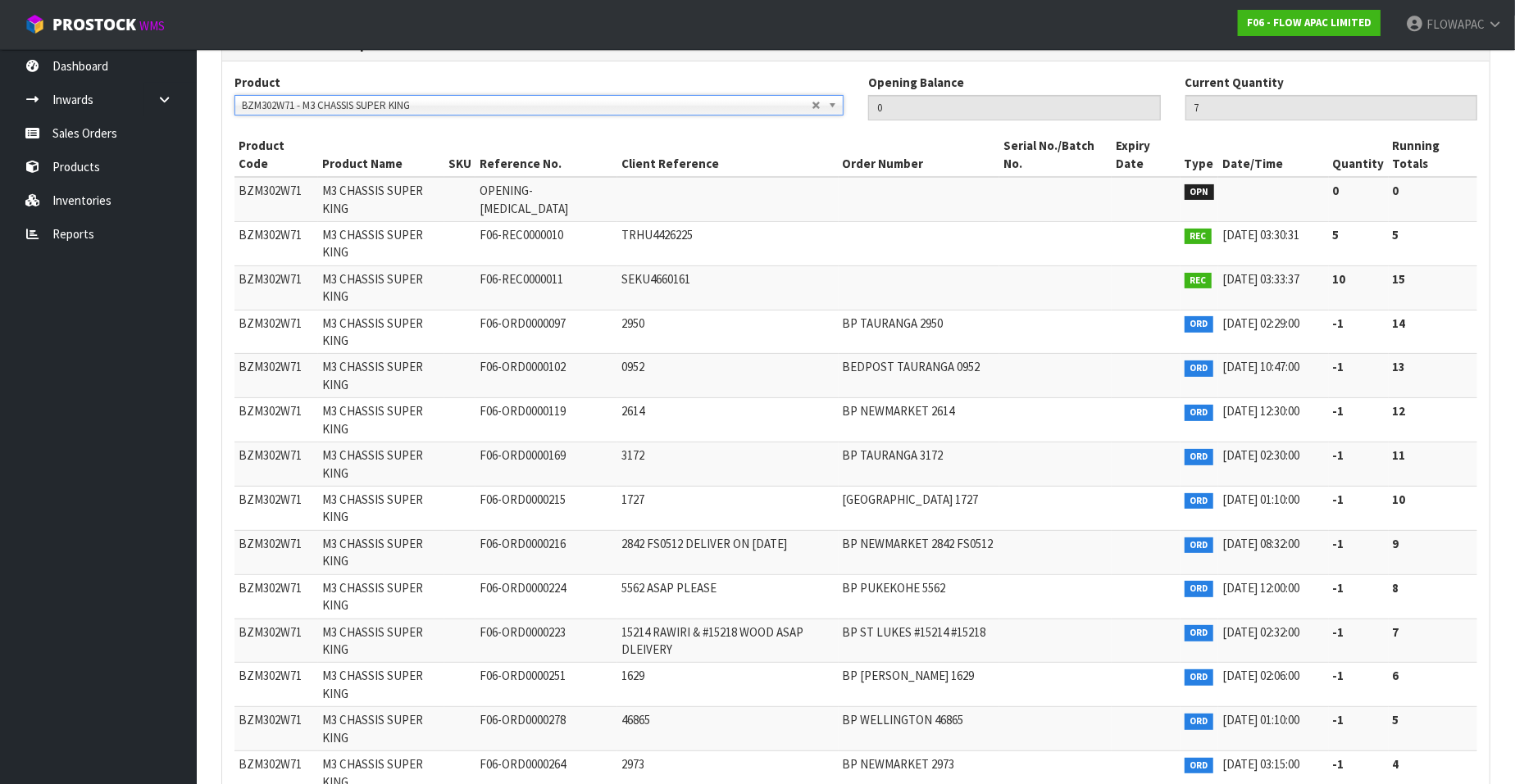
scroll to position [165, 0]
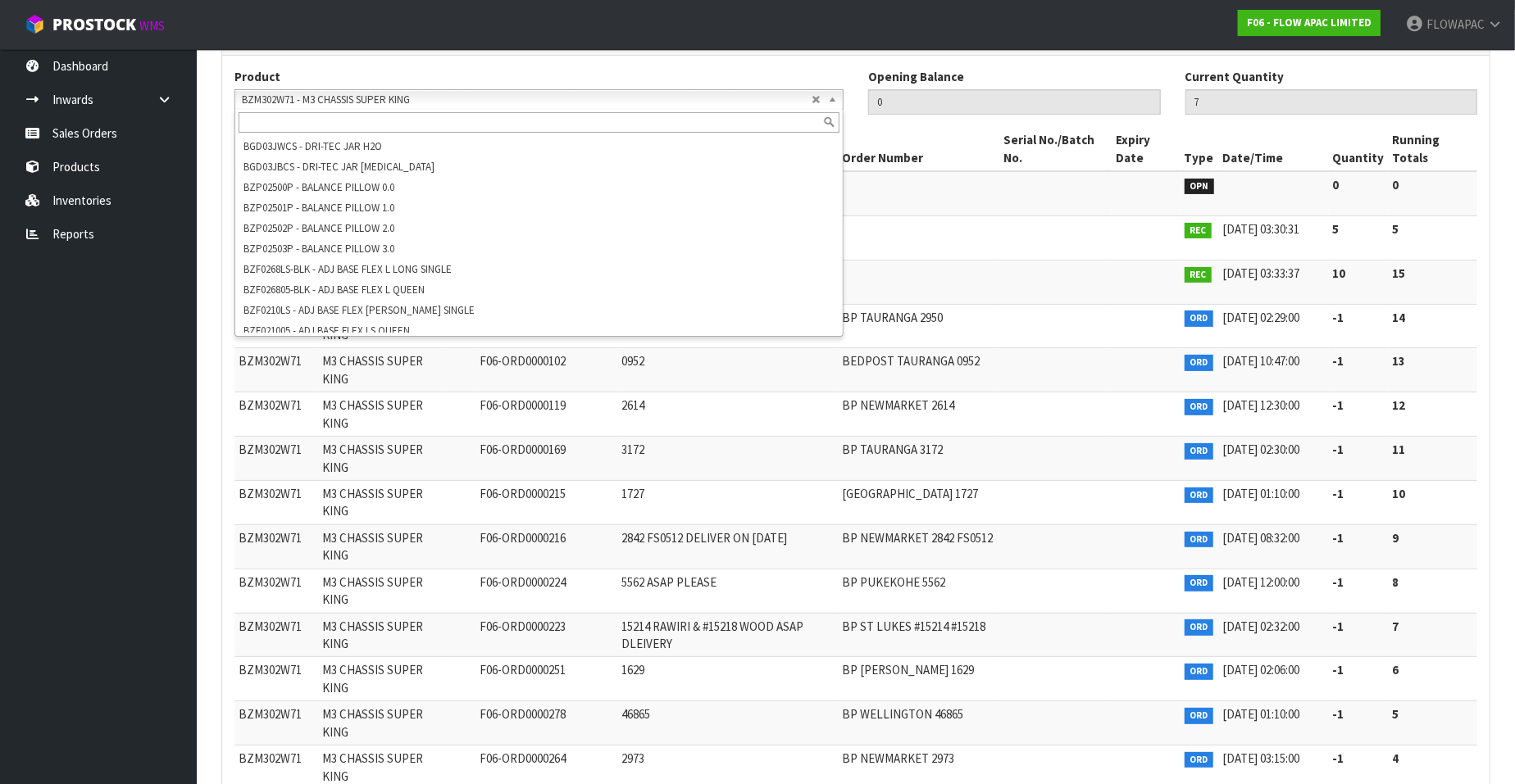
click at [423, 99] on span "BZM302W71 - M3 CHASSIS SUPER KING" at bounding box center [527, 100] width 570 height 20
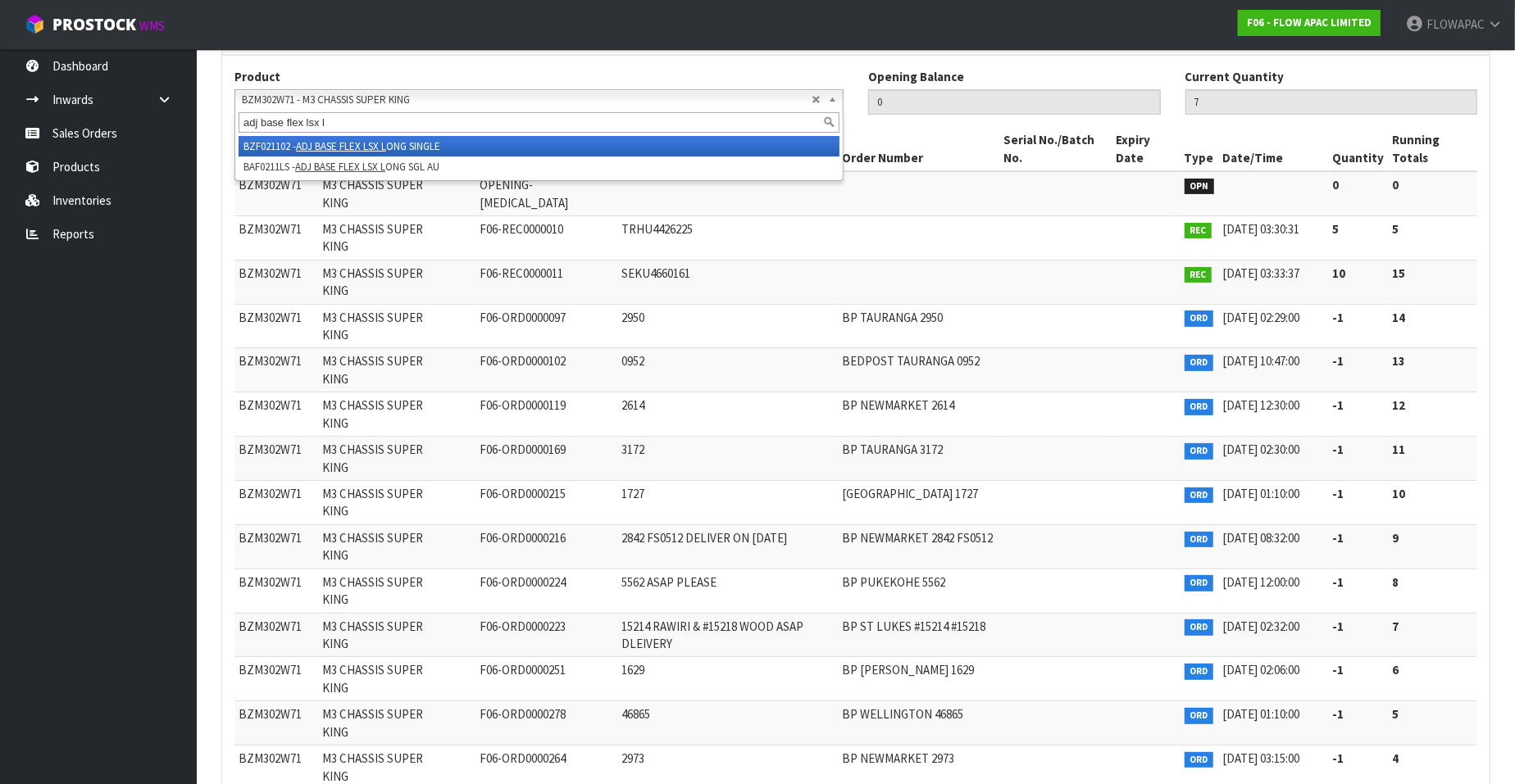
type input "adj base flex lsx l"
click at [440, 148] on li "BZF021102 - ADJ BASE FLEX LSX L ONG SINGLE" at bounding box center [539, 146] width 601 height 21
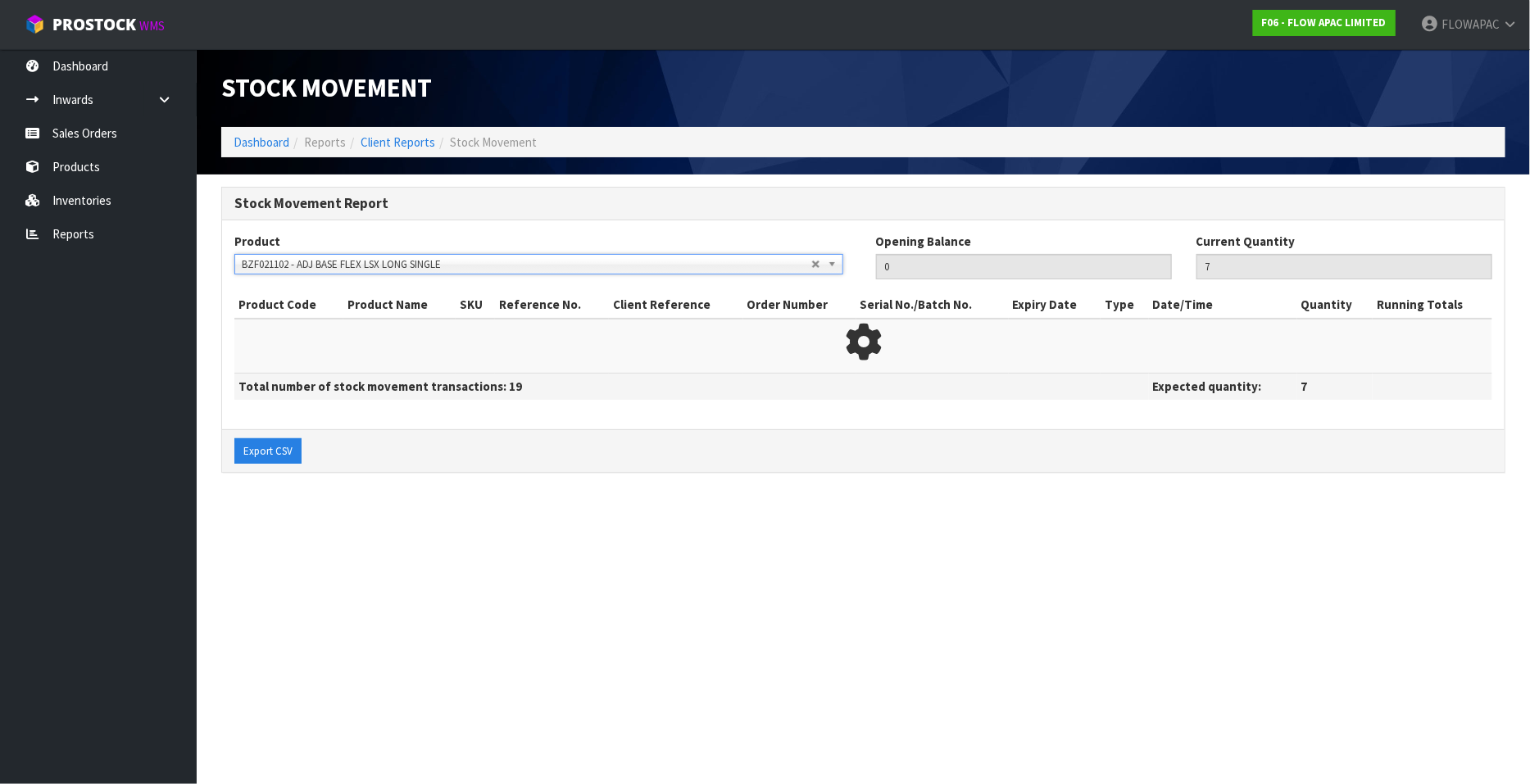
type input "13"
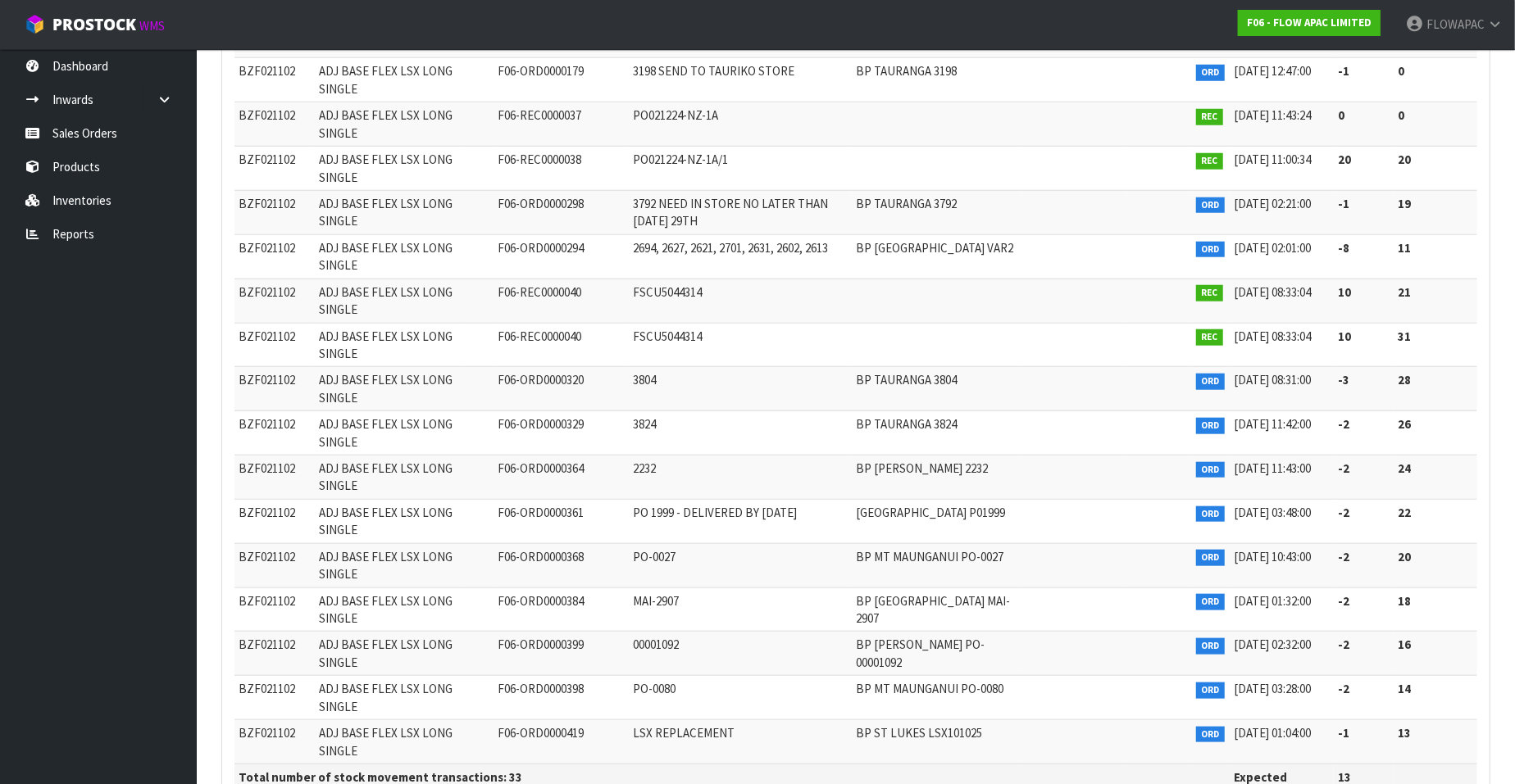
scroll to position [1127, 0]
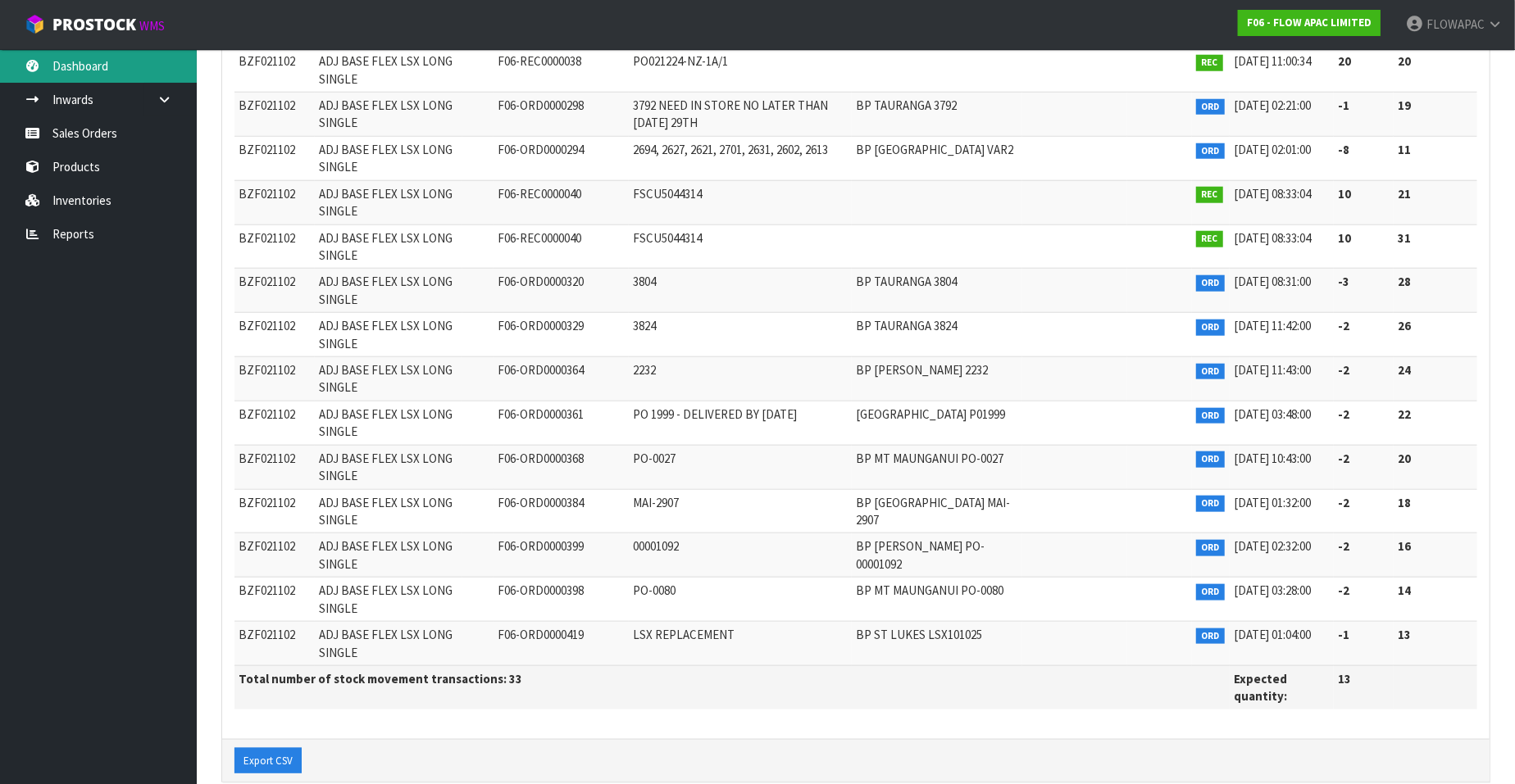
click at [100, 69] on link "Dashboard" at bounding box center [98, 65] width 197 height 34
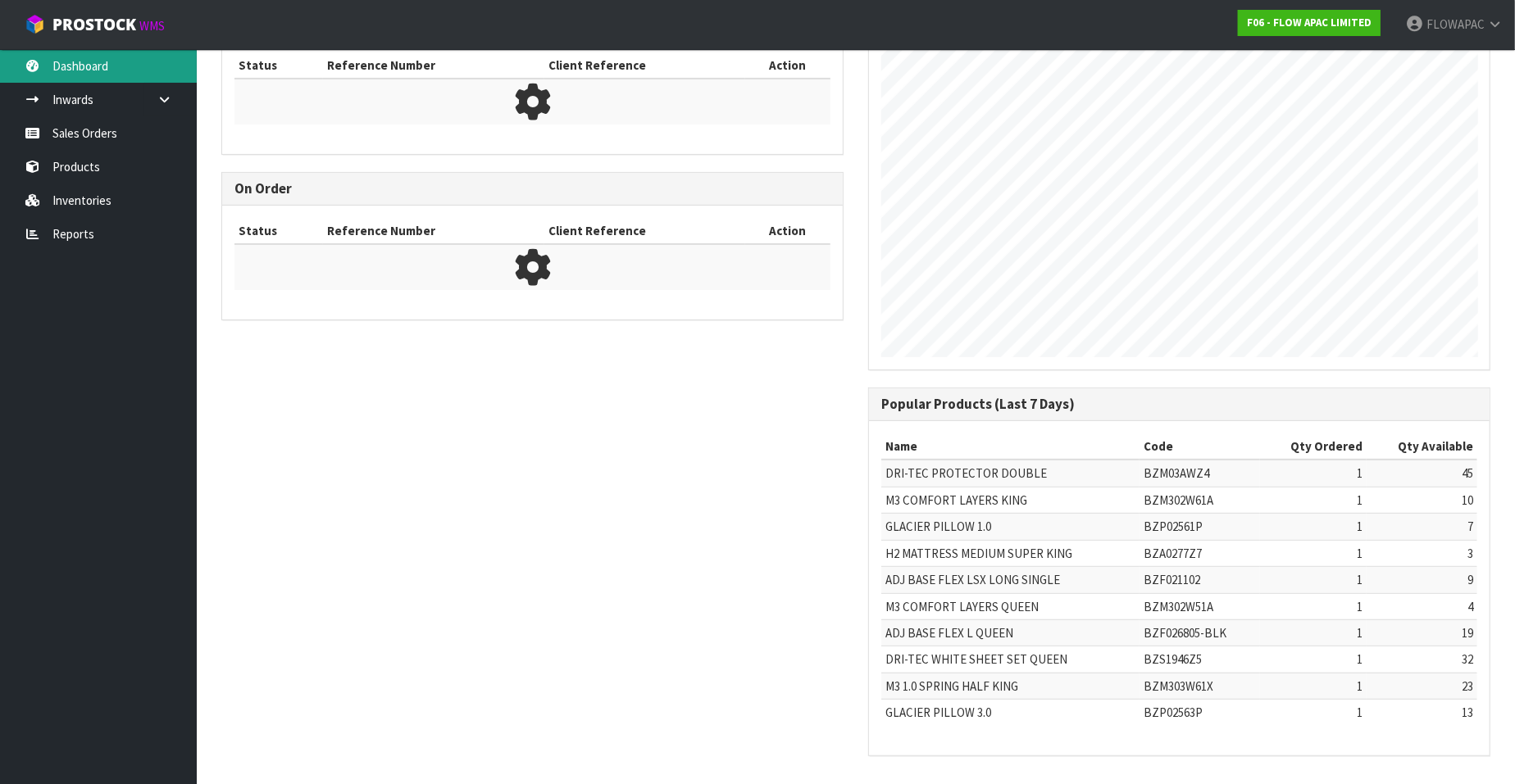
scroll to position [906, 647]
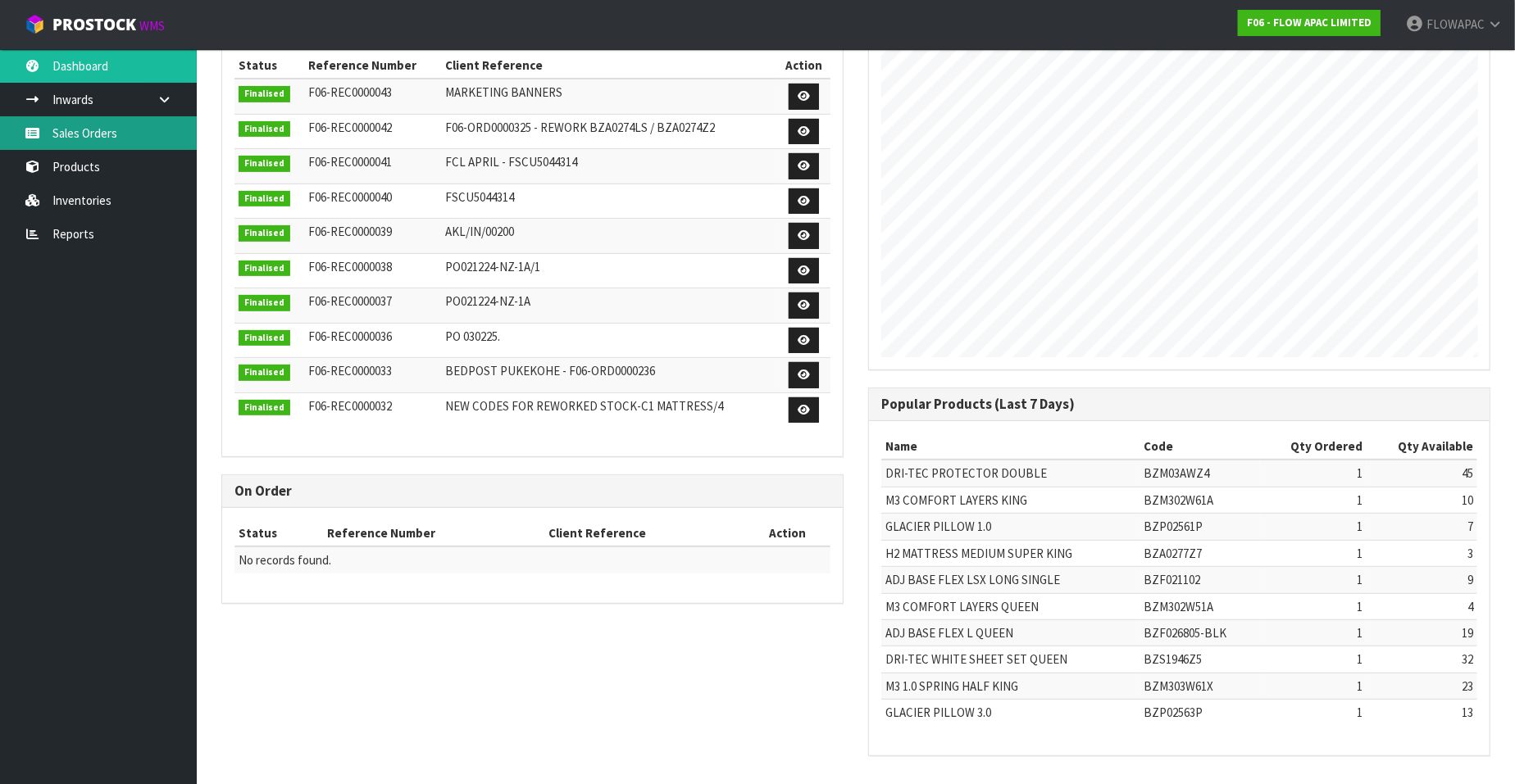
click at [107, 141] on link "Sales Orders" at bounding box center [98, 133] width 197 height 34
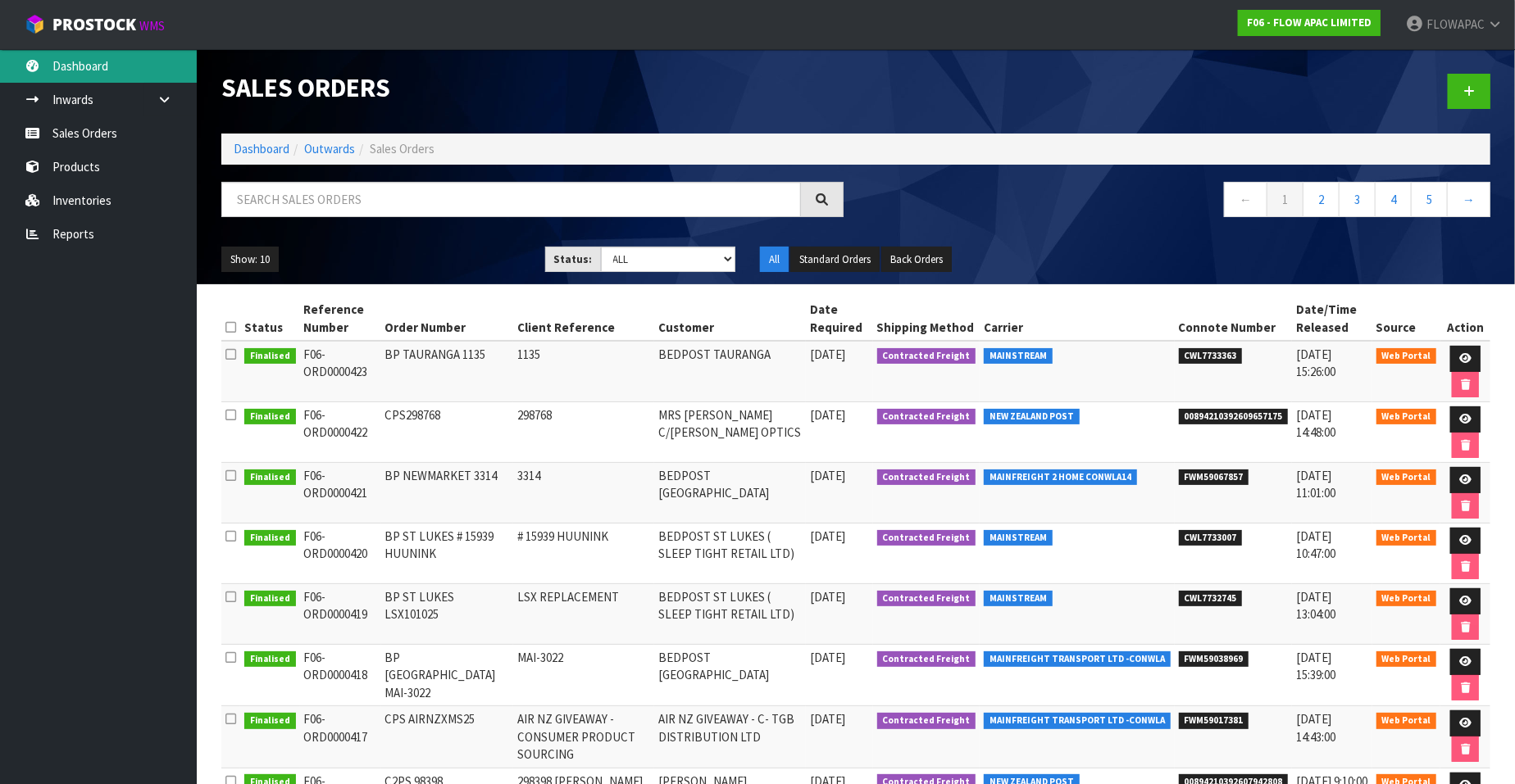
click at [99, 75] on link "Dashboard" at bounding box center [98, 65] width 197 height 34
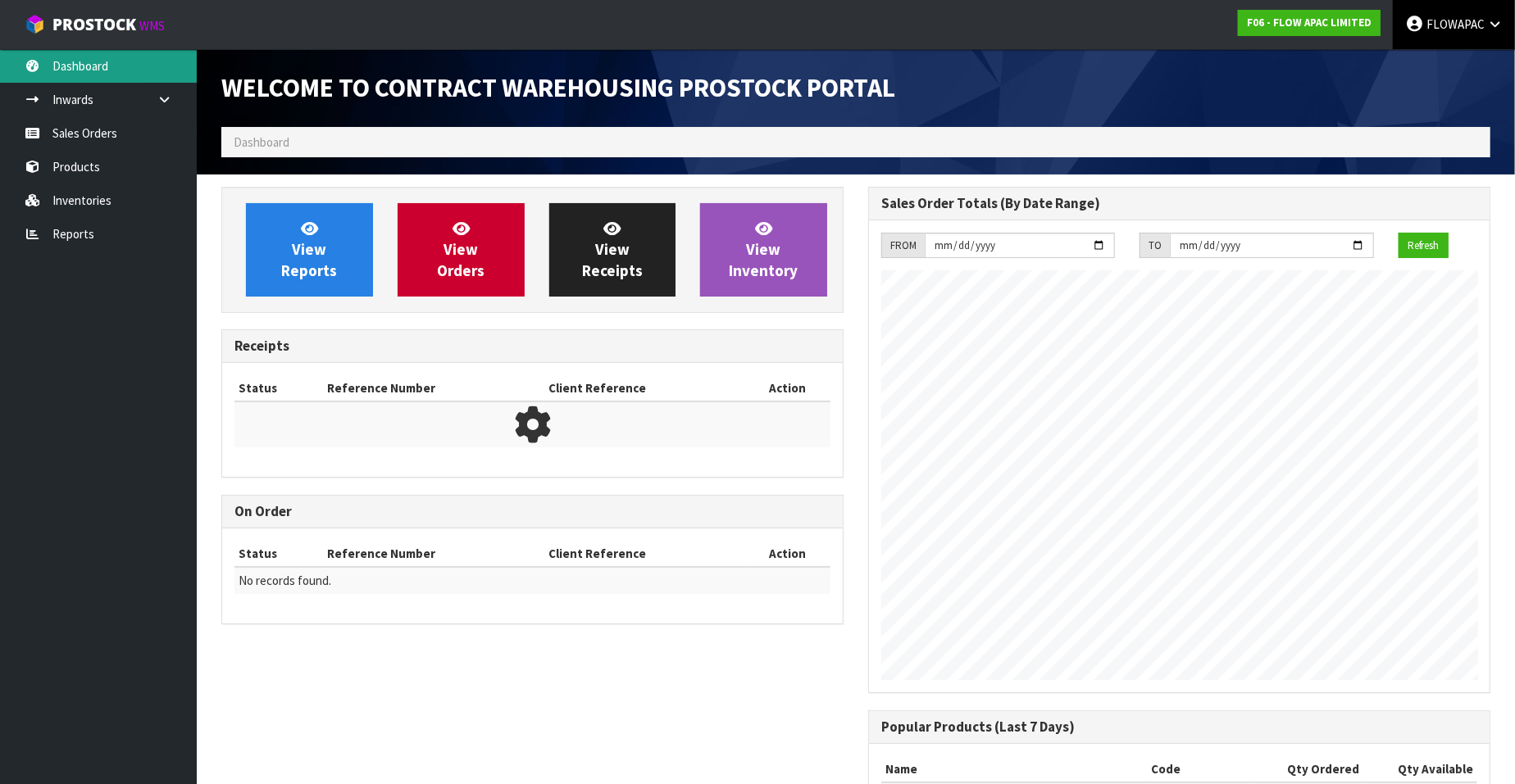
scroll to position [906, 647]
click at [1461, 22] on span "FLOWAPAC" at bounding box center [1456, 24] width 58 height 16
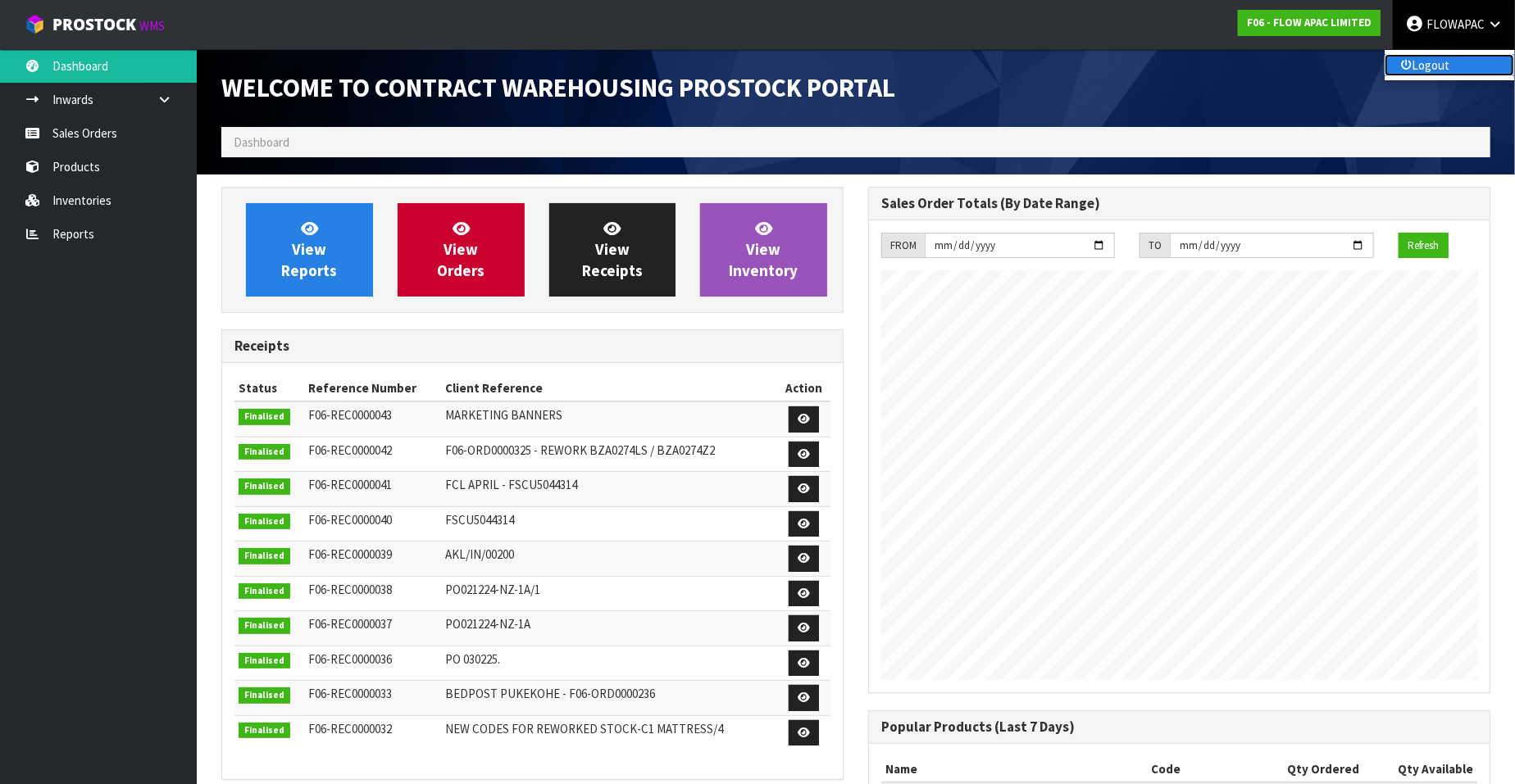
click at [1422, 70] on link "Logout" at bounding box center [1449, 65] width 129 height 22
